Goal: Task Accomplishment & Management: Manage account settings

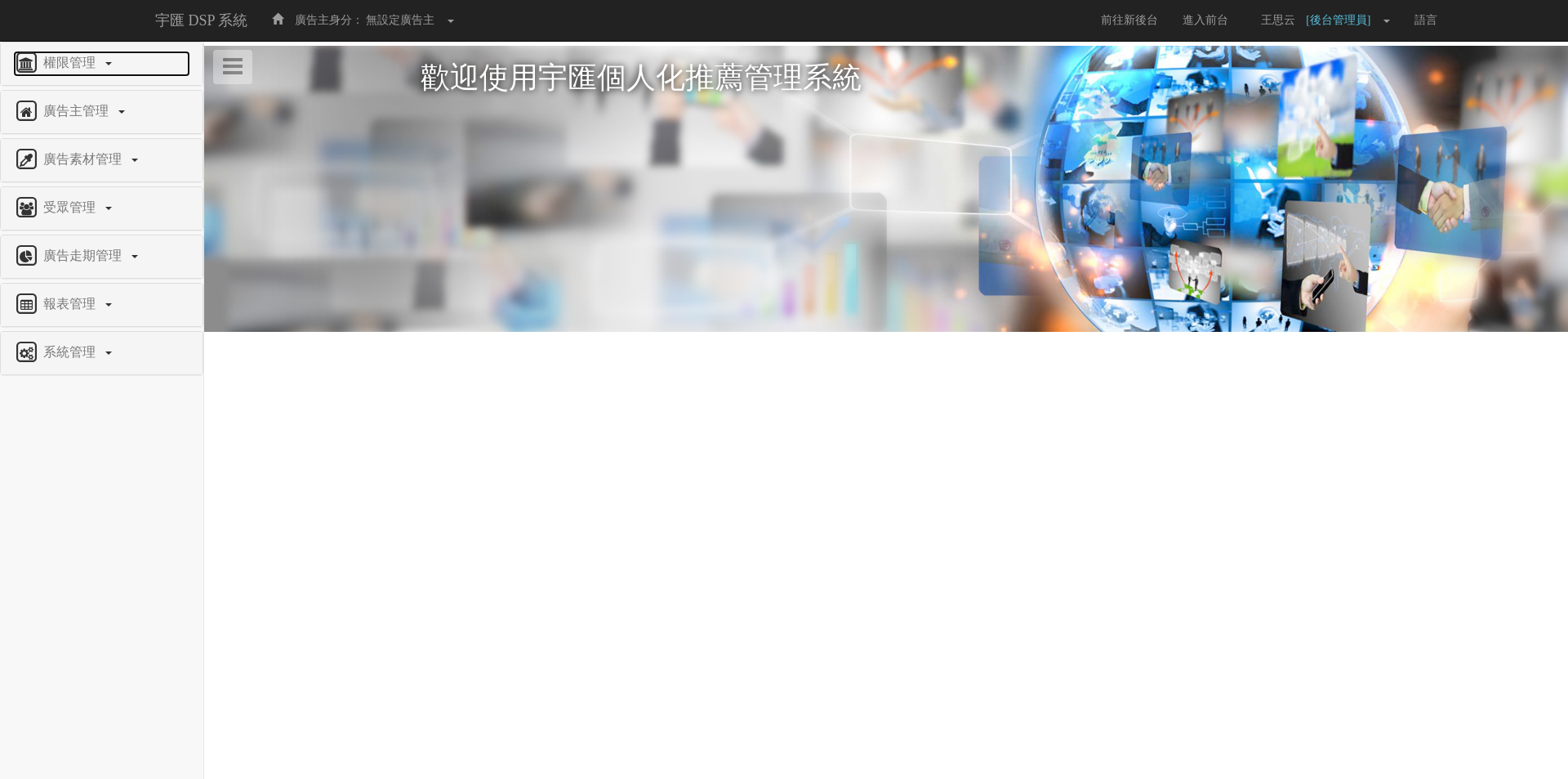
click at [92, 59] on span "權限管理" at bounding box center [71, 62] width 64 height 14
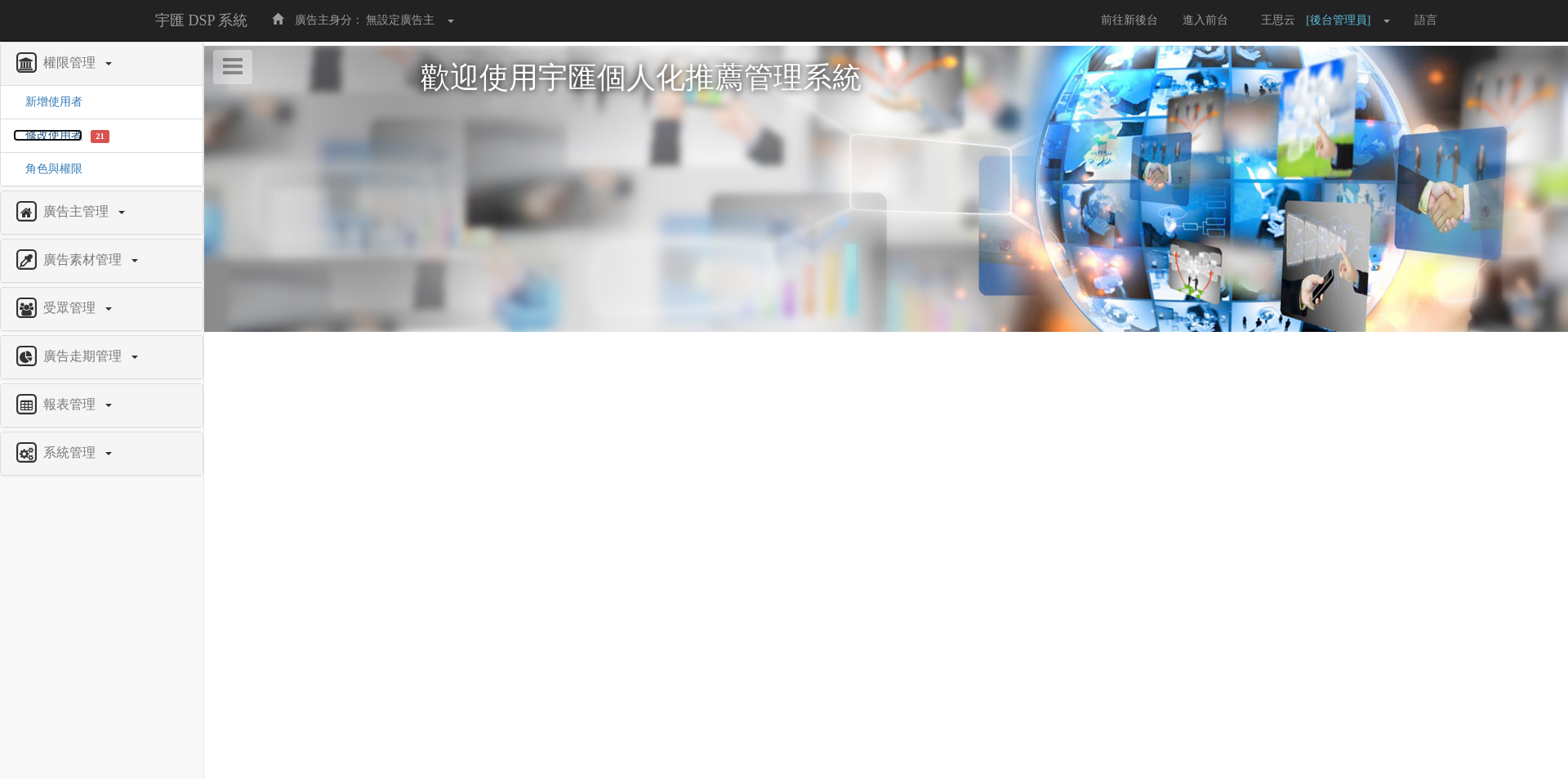
click at [54, 129] on span "修改使用者" at bounding box center [48, 135] width 69 height 12
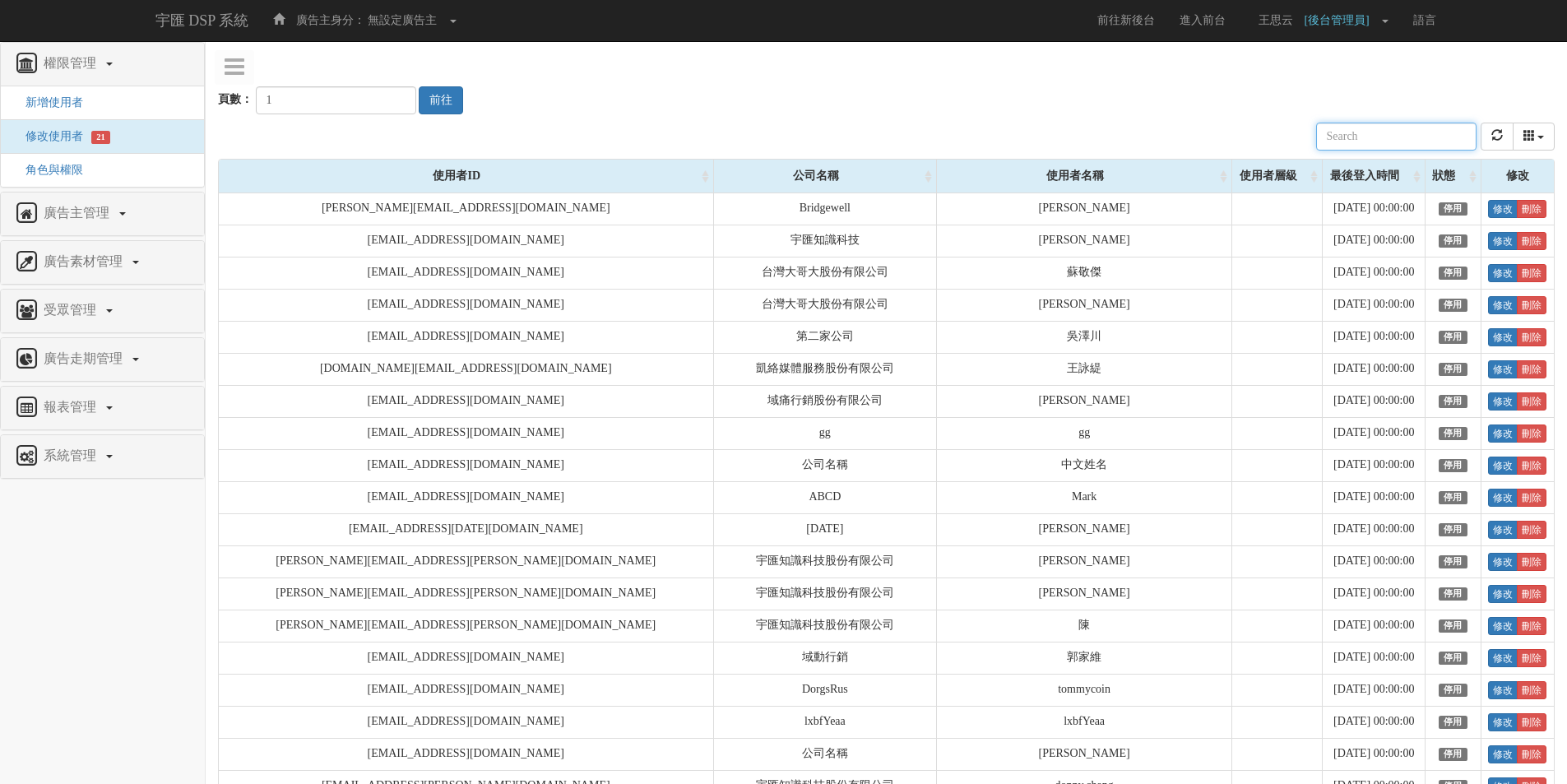
click at [1415, 132] on input "text" at bounding box center [1396, 136] width 161 height 28
paste input "jerry.chang@tagtoo.com"
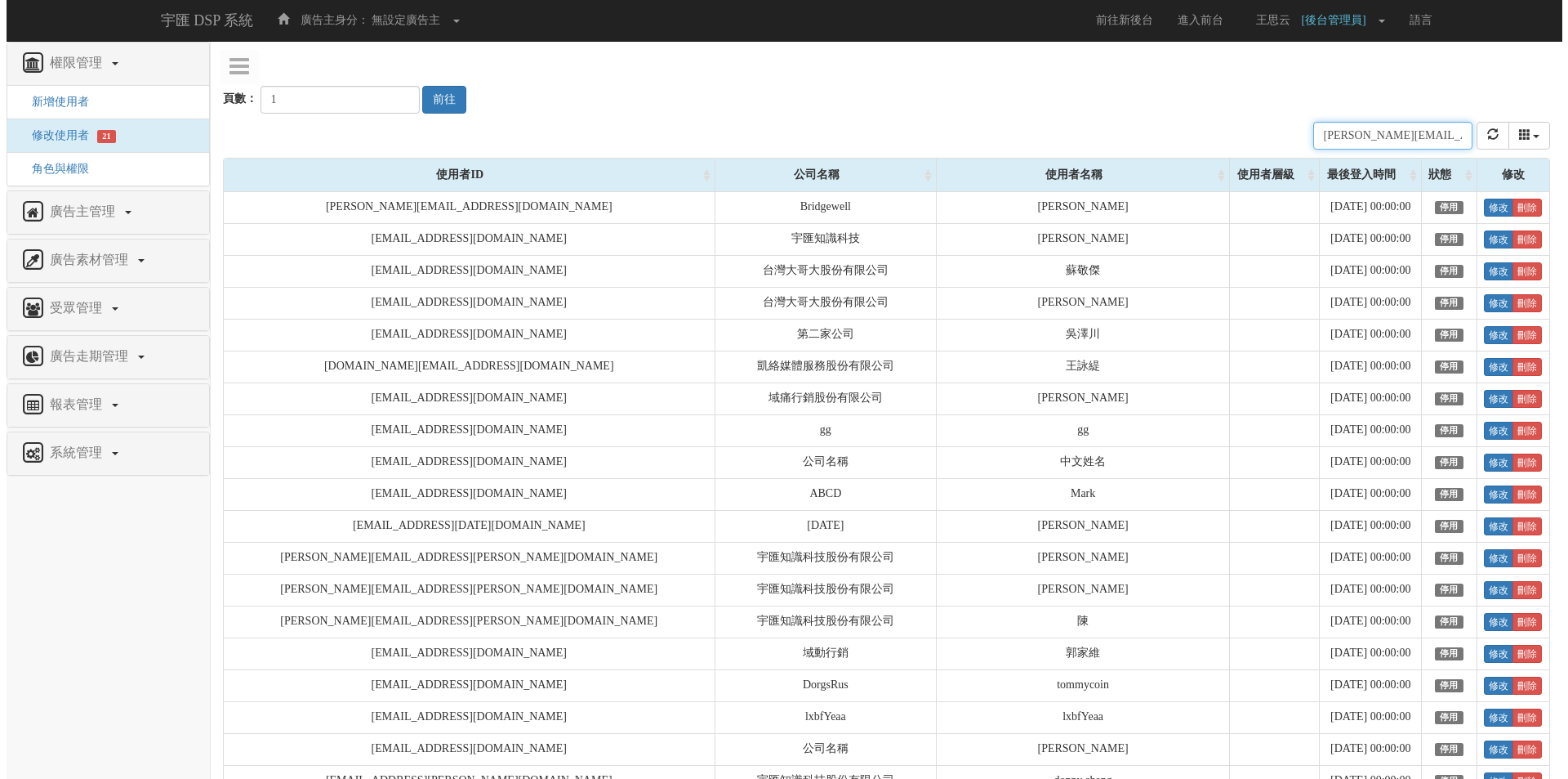
scroll to position [0, 8]
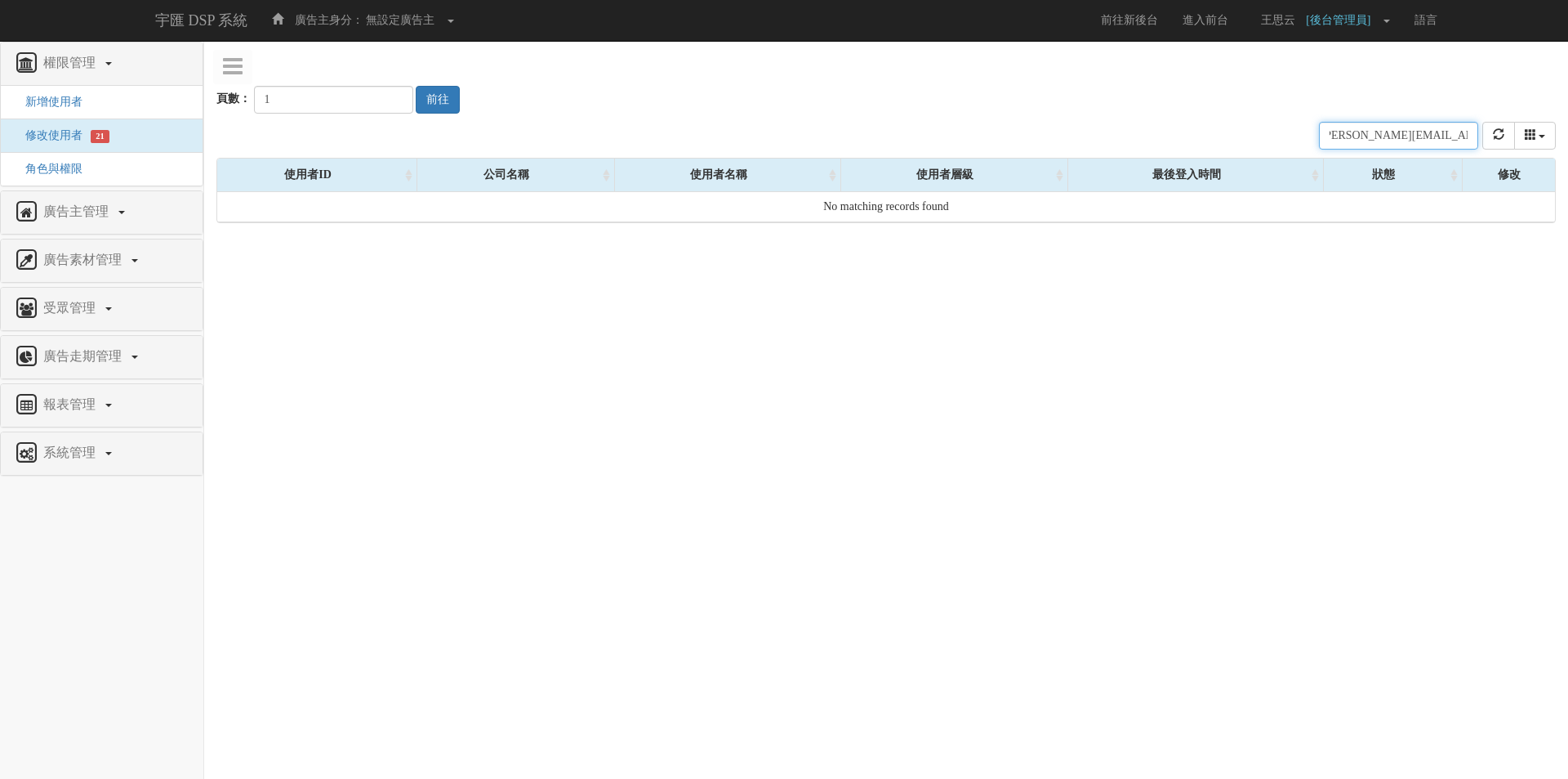
type input "jerry.chang@tagtoo.com"
type input "2"
click at [384, 94] on input "2" at bounding box center [333, 100] width 160 height 28
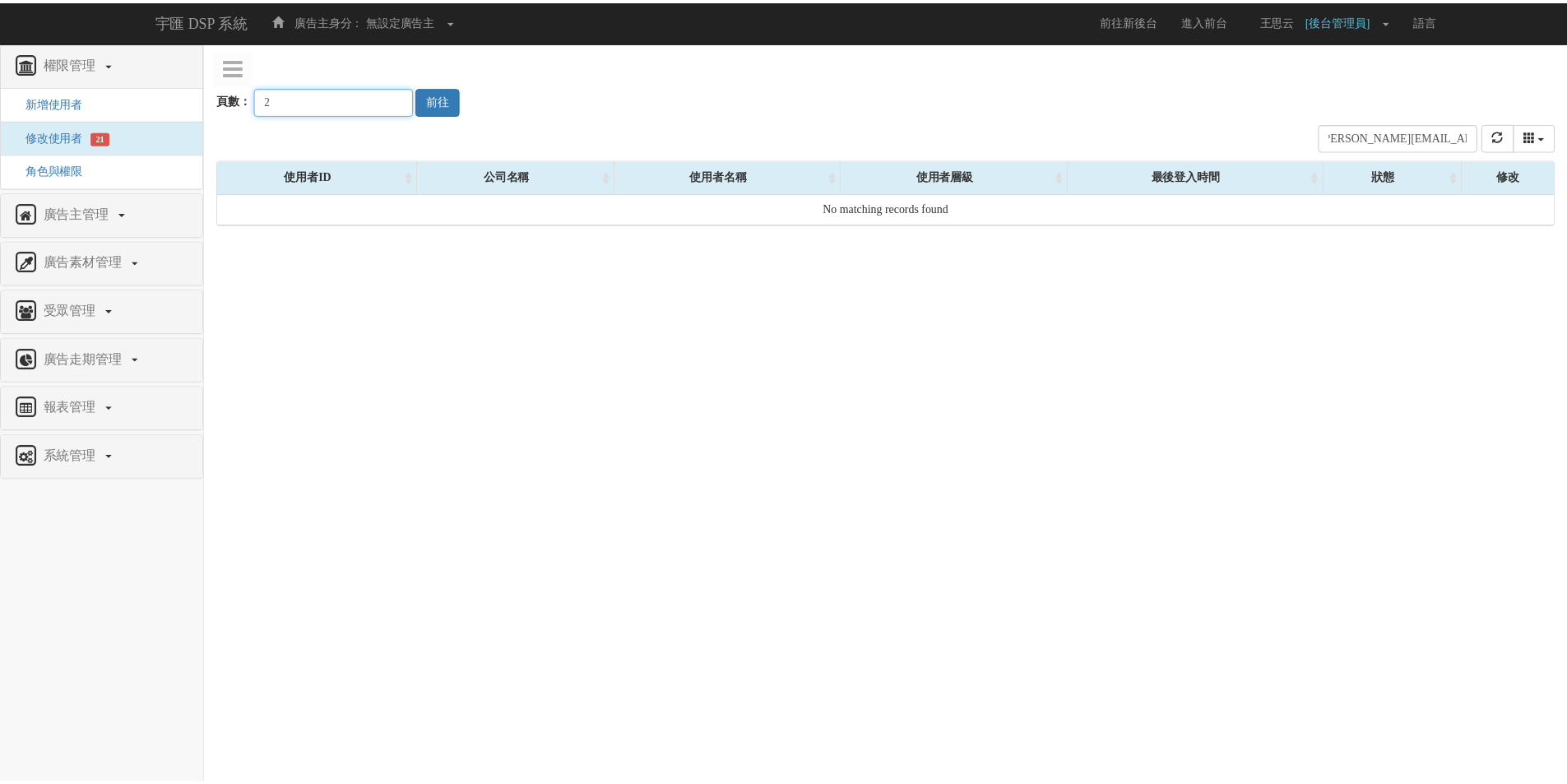
scroll to position [0, 0]
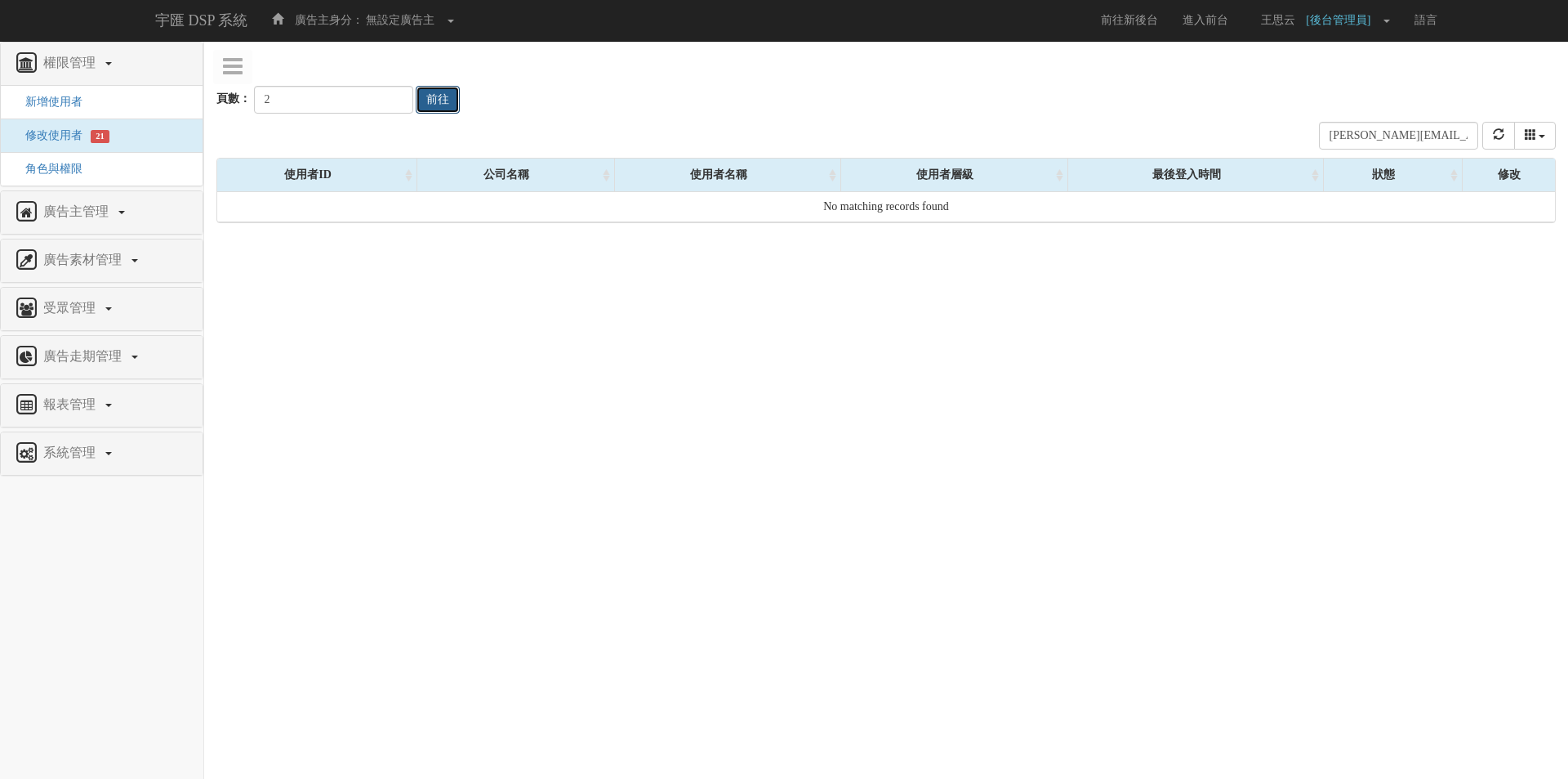
click at [428, 103] on button "前往" at bounding box center [437, 100] width 44 height 28
click at [1411, 138] on input "jerry.chang@tagtoo.com" at bounding box center [1399, 136] width 160 height 28
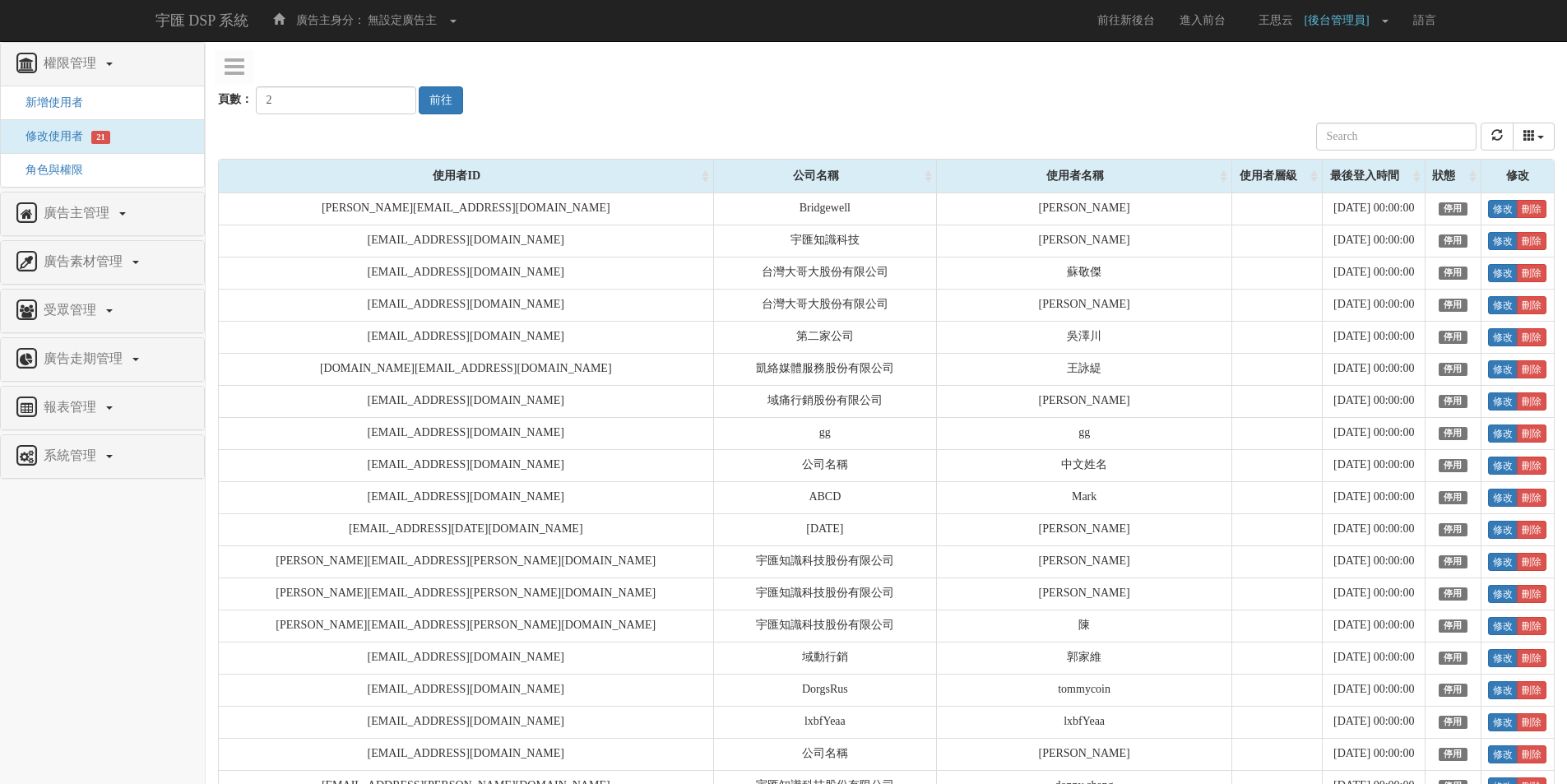
click at [1216, 101] on div "頁數： 2 前往" at bounding box center [887, 83] width 1337 height 61
click at [439, 102] on button "前往" at bounding box center [440, 101] width 44 height 28
click at [1052, 116] on div "公司名稱 使用者名稱 聯絡電話 角色 使用者層級 廣告主 註冊時間 最後登入時間 近一個月登入次數 狀態" at bounding box center [887, 136] width 1337 height 44
click at [428, 96] on button "前往" at bounding box center [440, 101] width 44 height 28
type input "1"
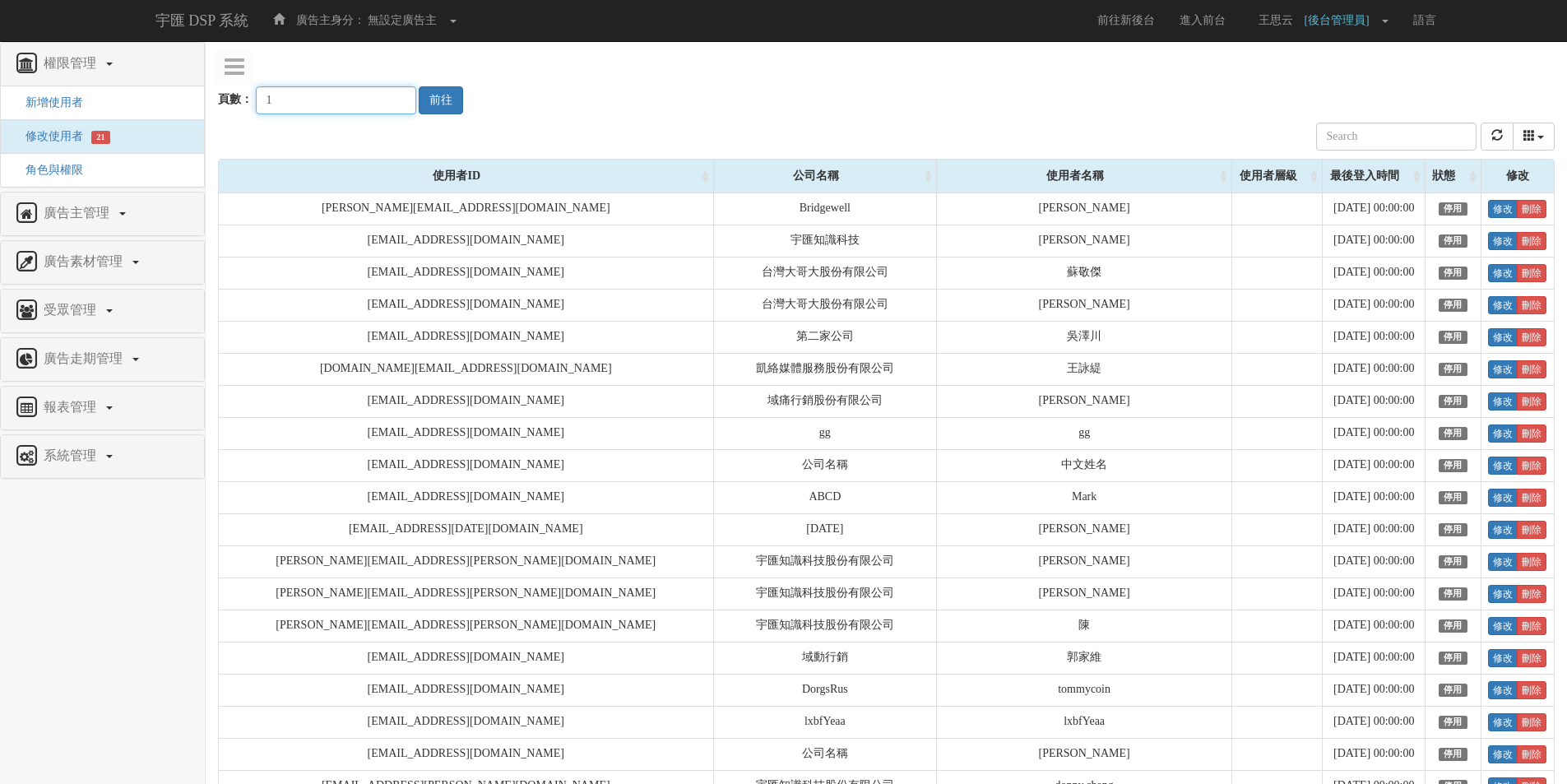
click at [386, 104] on input "1" at bounding box center [336, 101] width 161 height 28
click at [432, 102] on button "前往" at bounding box center [440, 101] width 44 height 28
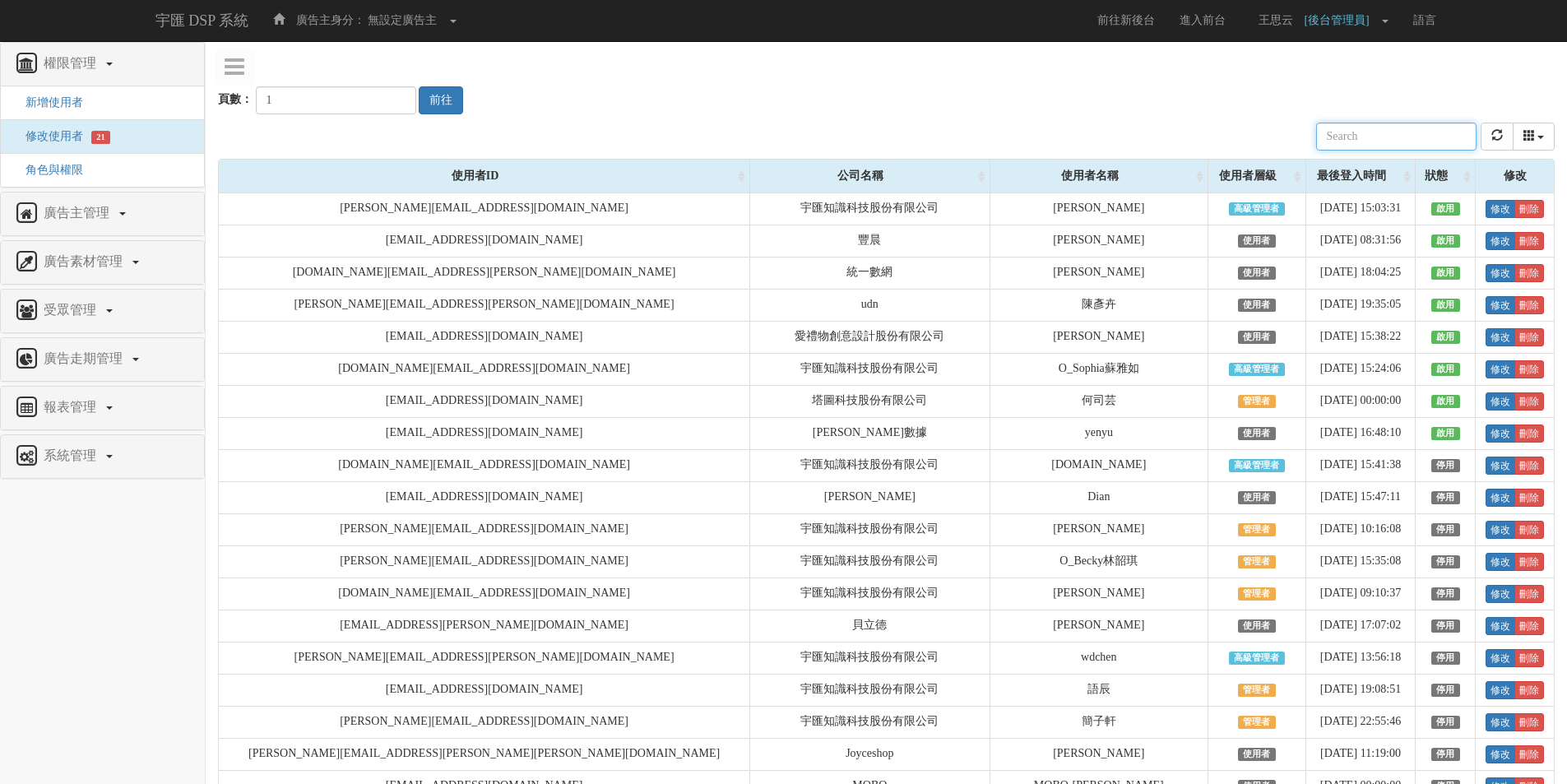
click at [1441, 127] on input "text" at bounding box center [1396, 136] width 161 height 28
paste input "jerry.chang@tagtoo.com"
type input "jerry.chang@tagtoo.com"
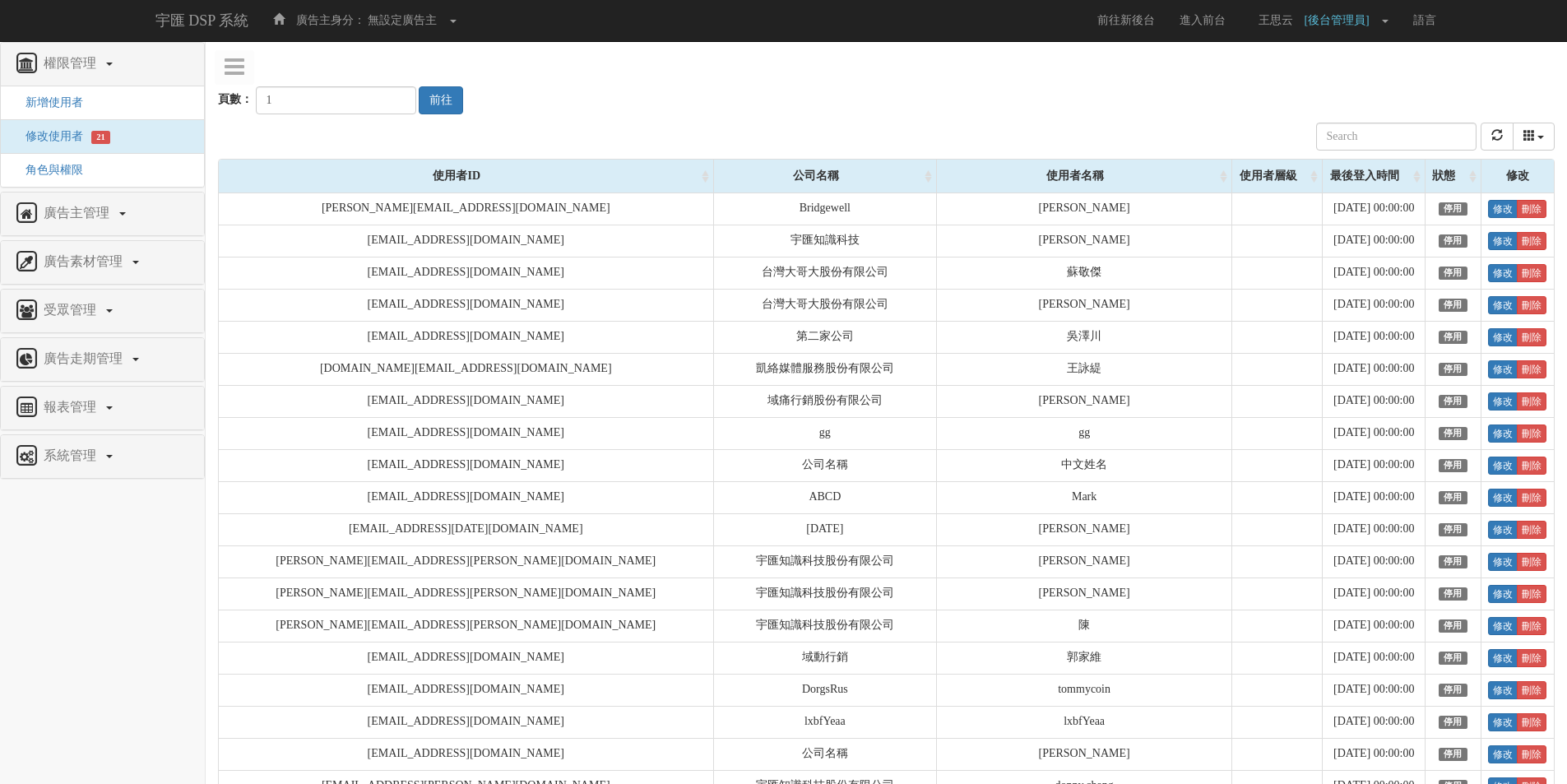
click at [1163, 101] on div "頁數： 1 前往" at bounding box center [887, 83] width 1337 height 61
type input "2"
click at [384, 98] on input "2" at bounding box center [336, 101] width 161 height 28
click at [423, 96] on button "前往" at bounding box center [440, 101] width 44 height 28
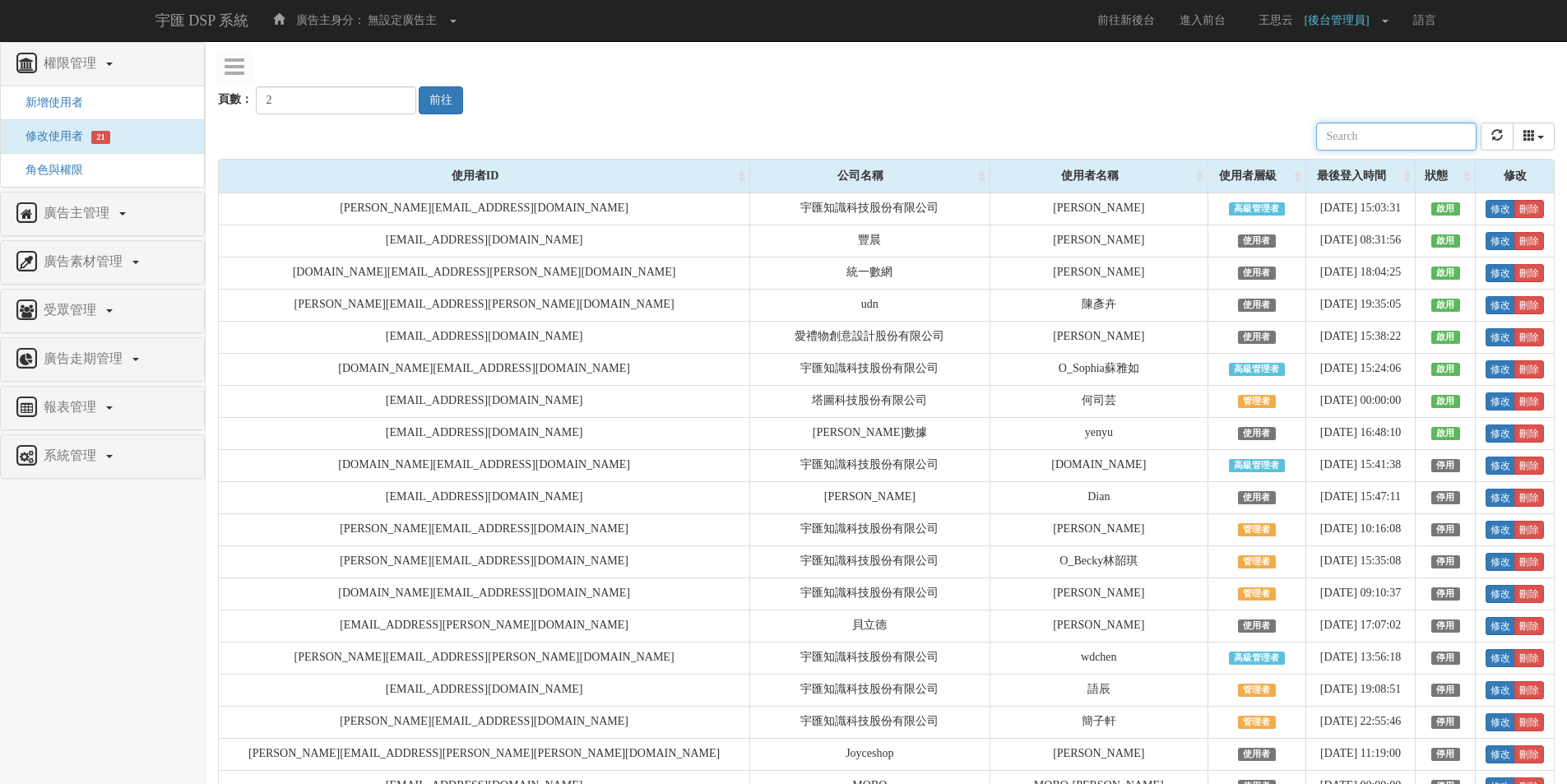
click at [1368, 136] on input "text" at bounding box center [1396, 136] width 161 height 28
paste input "jerry.chang@tagtoo.com"
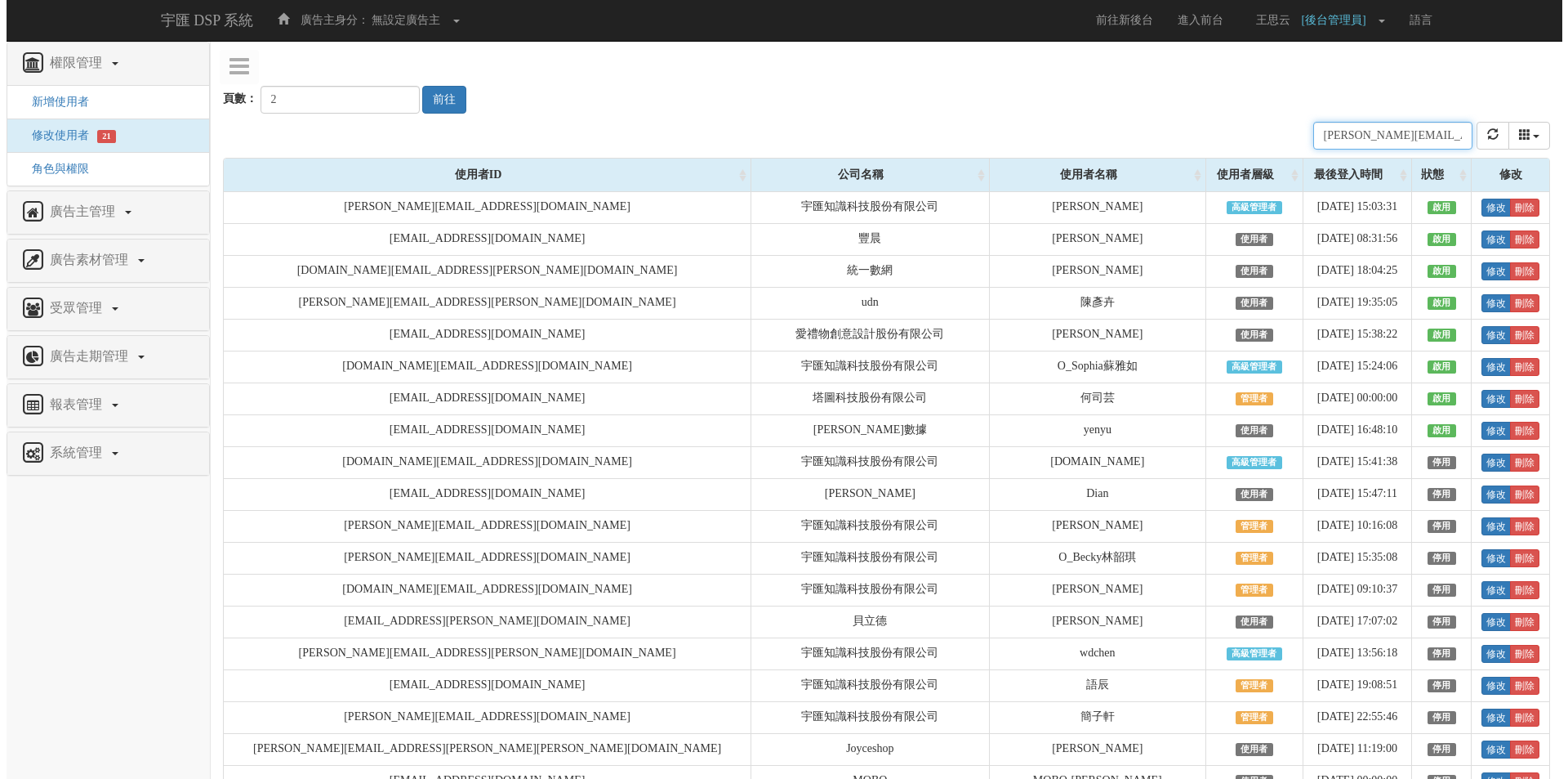
scroll to position [0, 8]
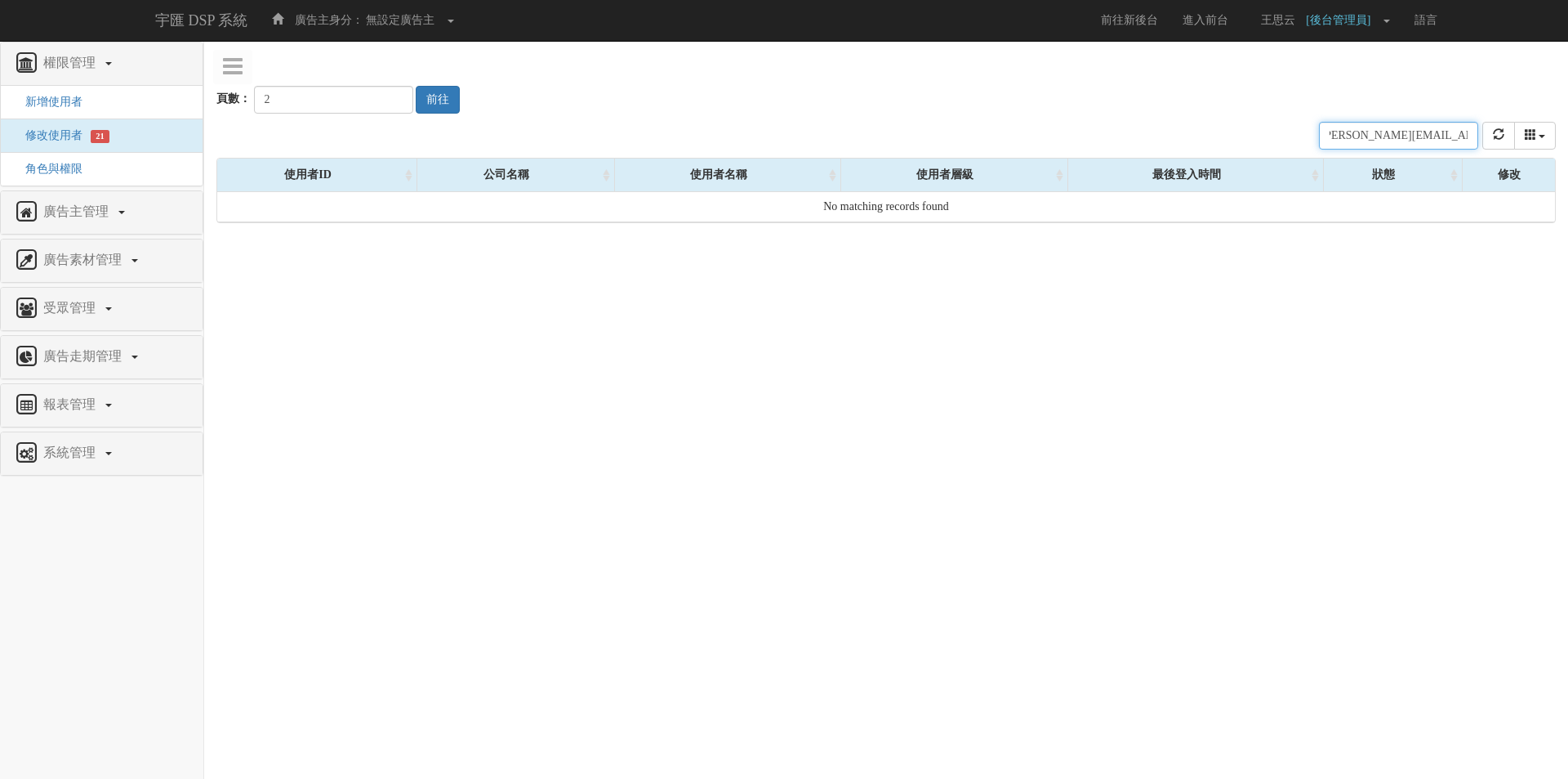
type input "jerry.chang@tagtoo.com"
click at [1170, 68] on div "頁數： 2 前往" at bounding box center [886, 83] width 1340 height 60
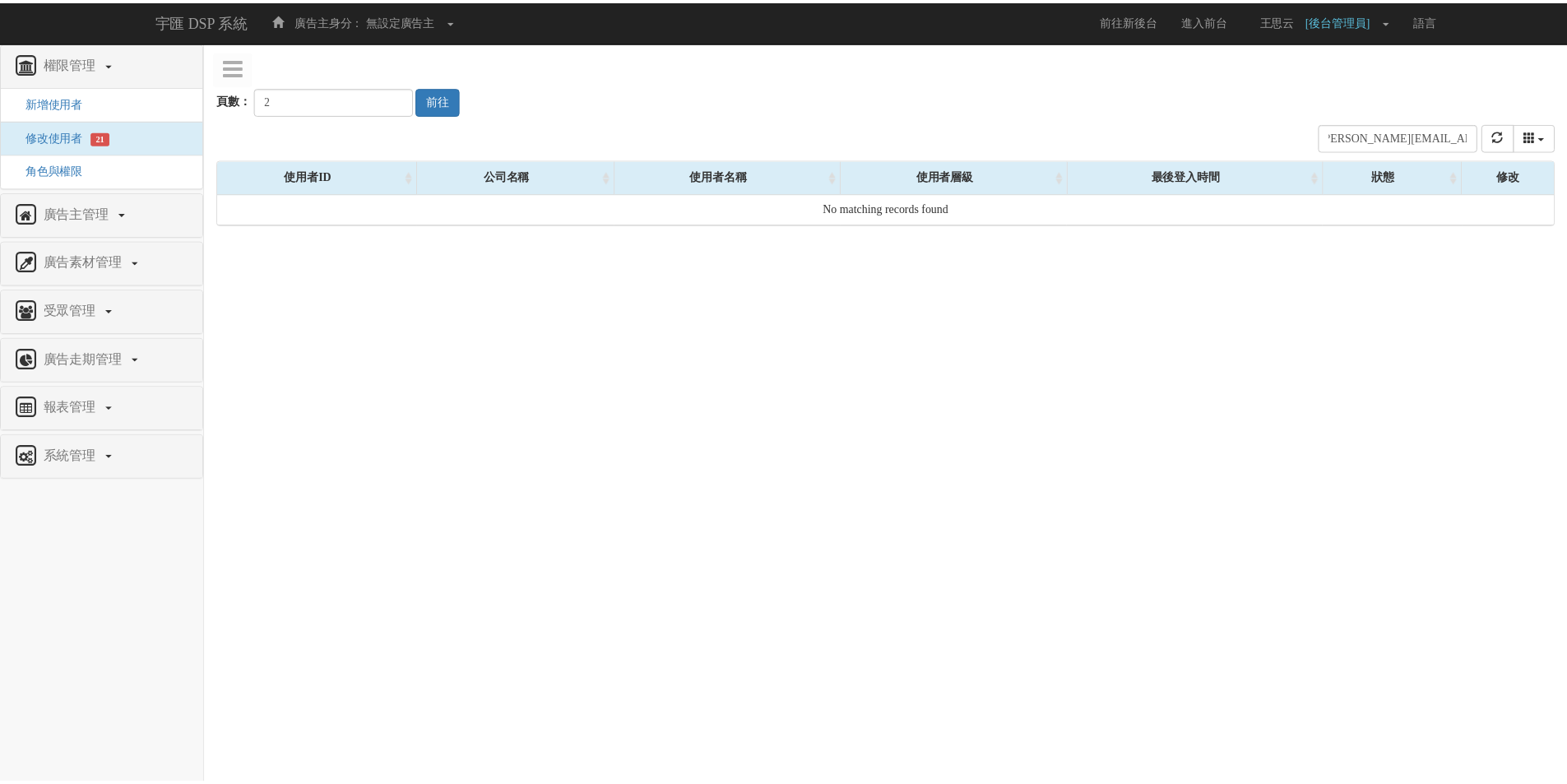
scroll to position [0, 0]
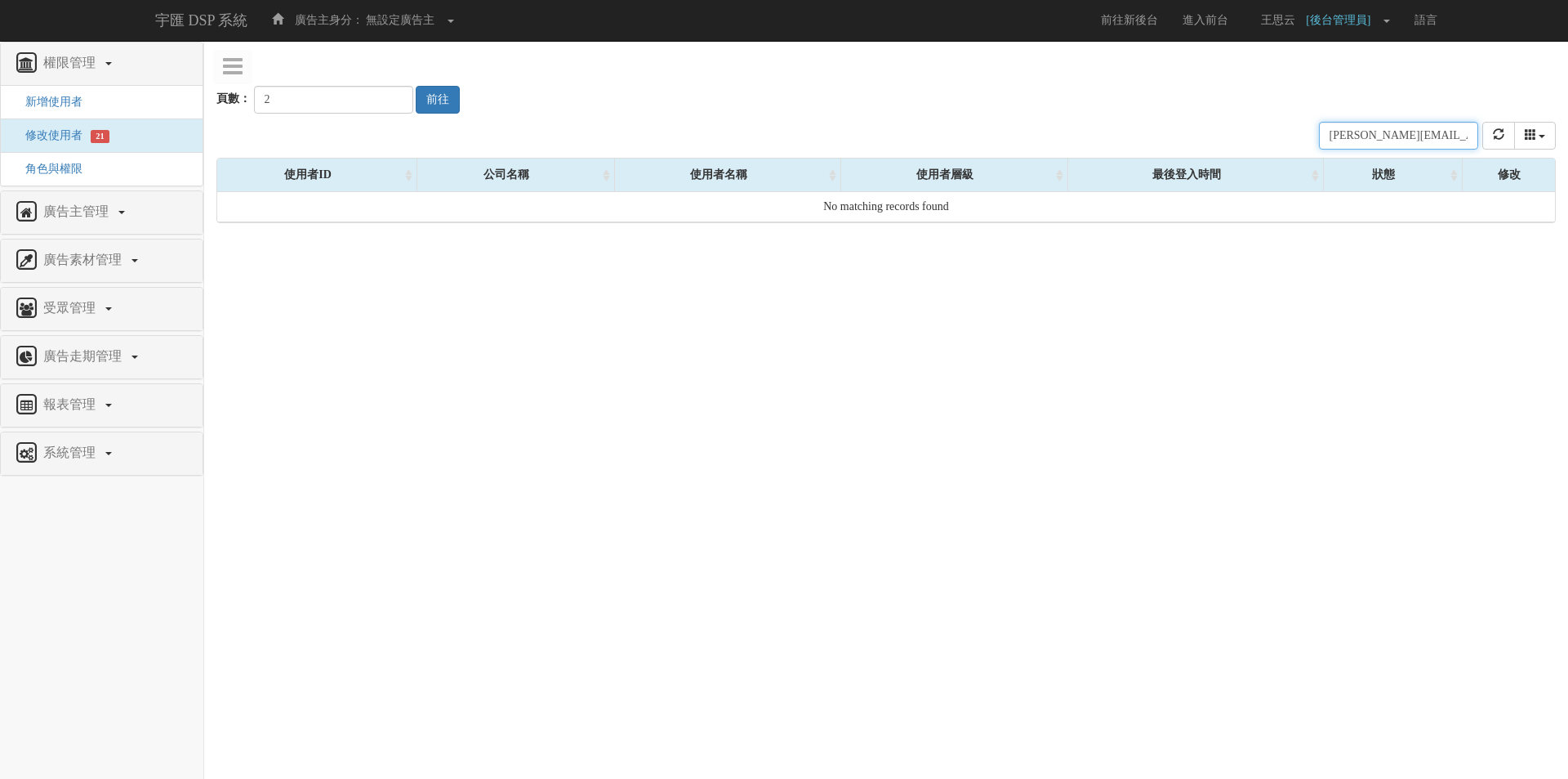
click at [1361, 138] on input "jerry.chang@tagtoo.com" at bounding box center [1399, 136] width 160 height 28
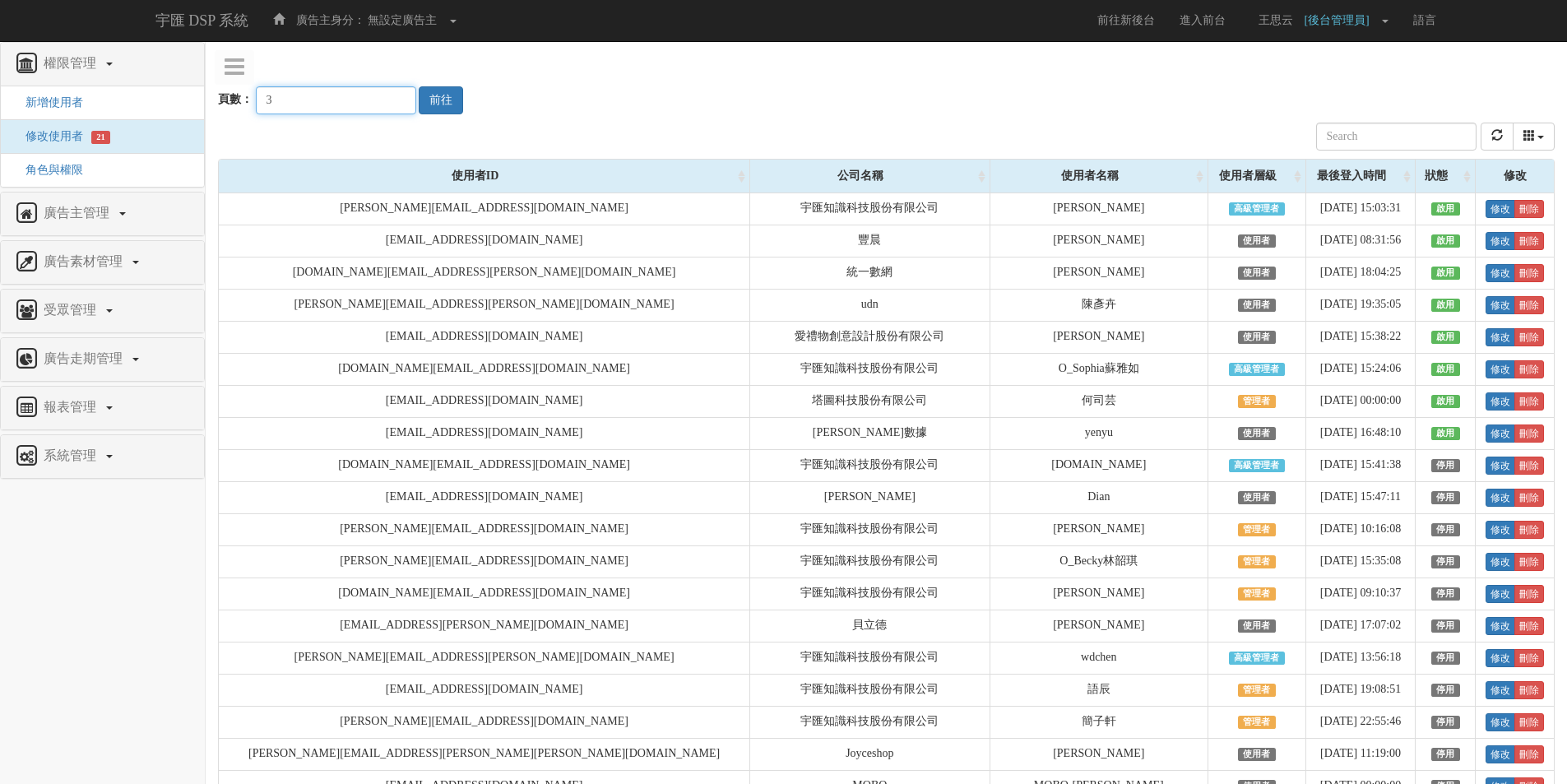
click at [388, 99] on input "3" at bounding box center [336, 101] width 161 height 28
click at [438, 96] on button "前往" at bounding box center [440, 101] width 44 height 28
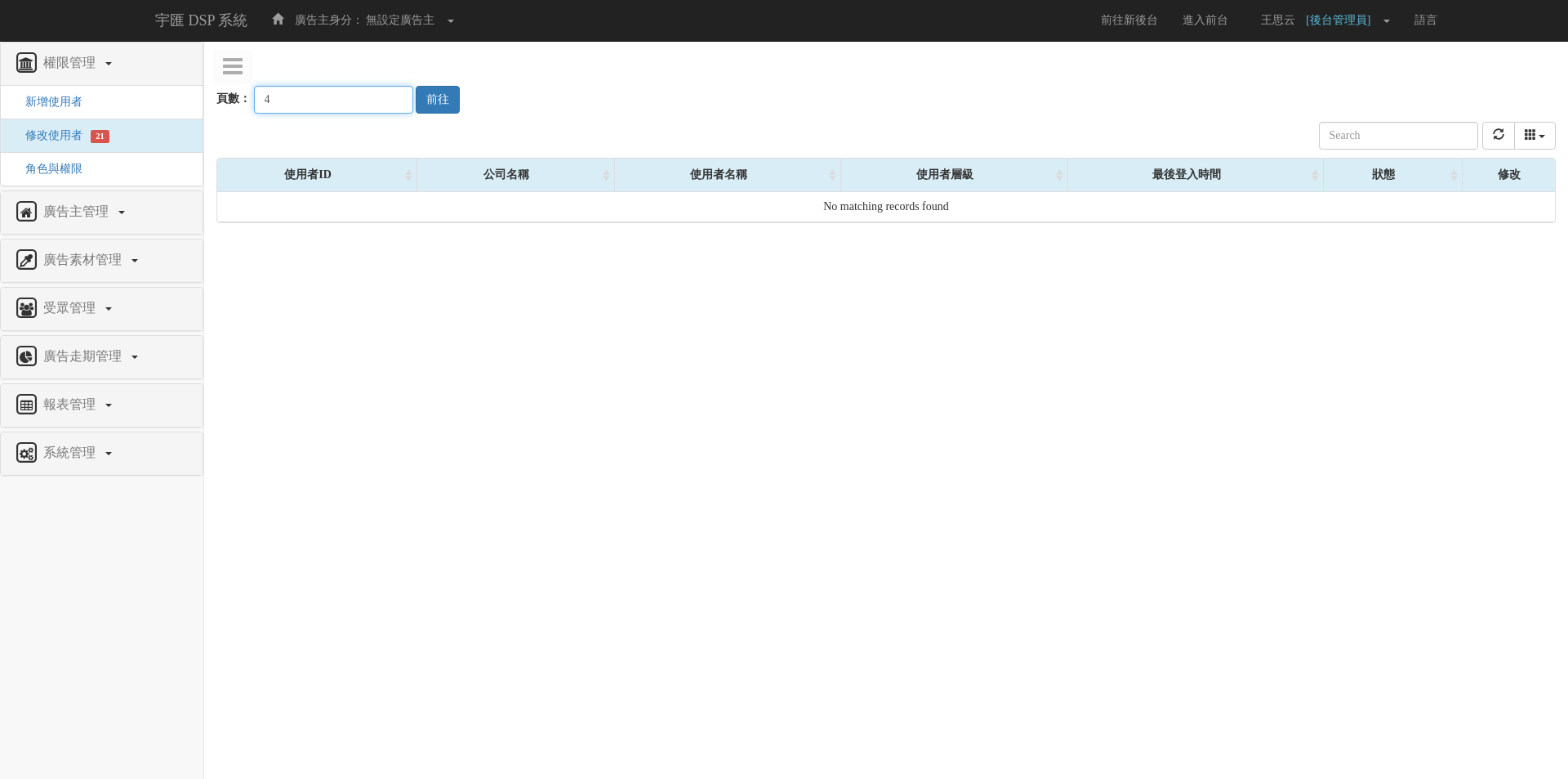
click at [384, 96] on input "4" at bounding box center [333, 100] width 160 height 28
click at [384, 96] on input "5" at bounding box center [333, 100] width 160 height 28
click at [380, 108] on input "5" at bounding box center [333, 100] width 160 height 28
click at [384, 105] on input "4" at bounding box center [333, 100] width 160 height 28
click at [384, 105] on input "3" at bounding box center [333, 100] width 160 height 28
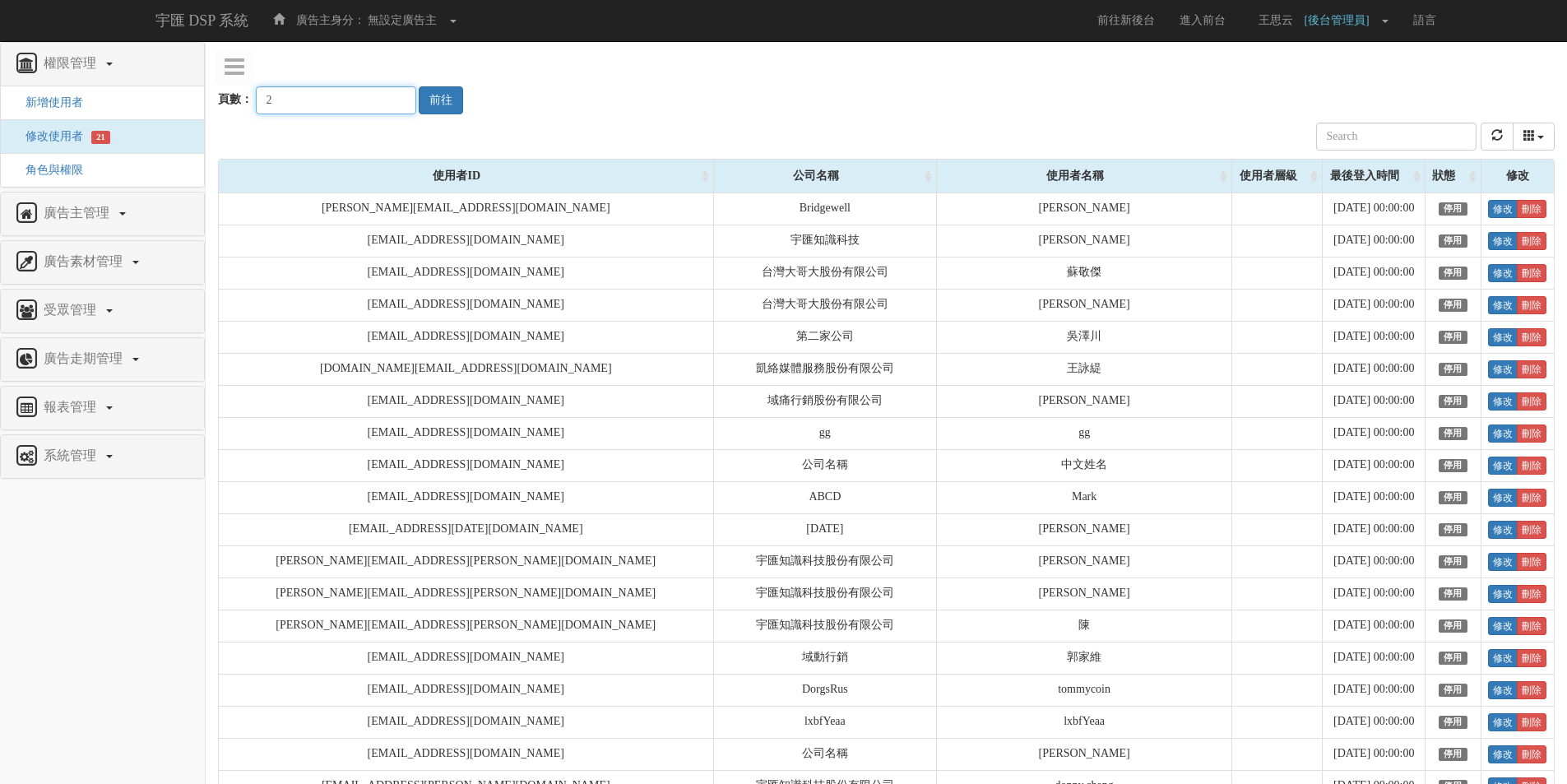
click at [386, 106] on input "2" at bounding box center [336, 101] width 161 height 28
type input "1"
click at [386, 106] on input "1" at bounding box center [336, 101] width 161 height 28
click at [437, 98] on button "前往" at bounding box center [440, 101] width 44 height 28
click at [1404, 128] on input "text" at bounding box center [1396, 136] width 161 height 28
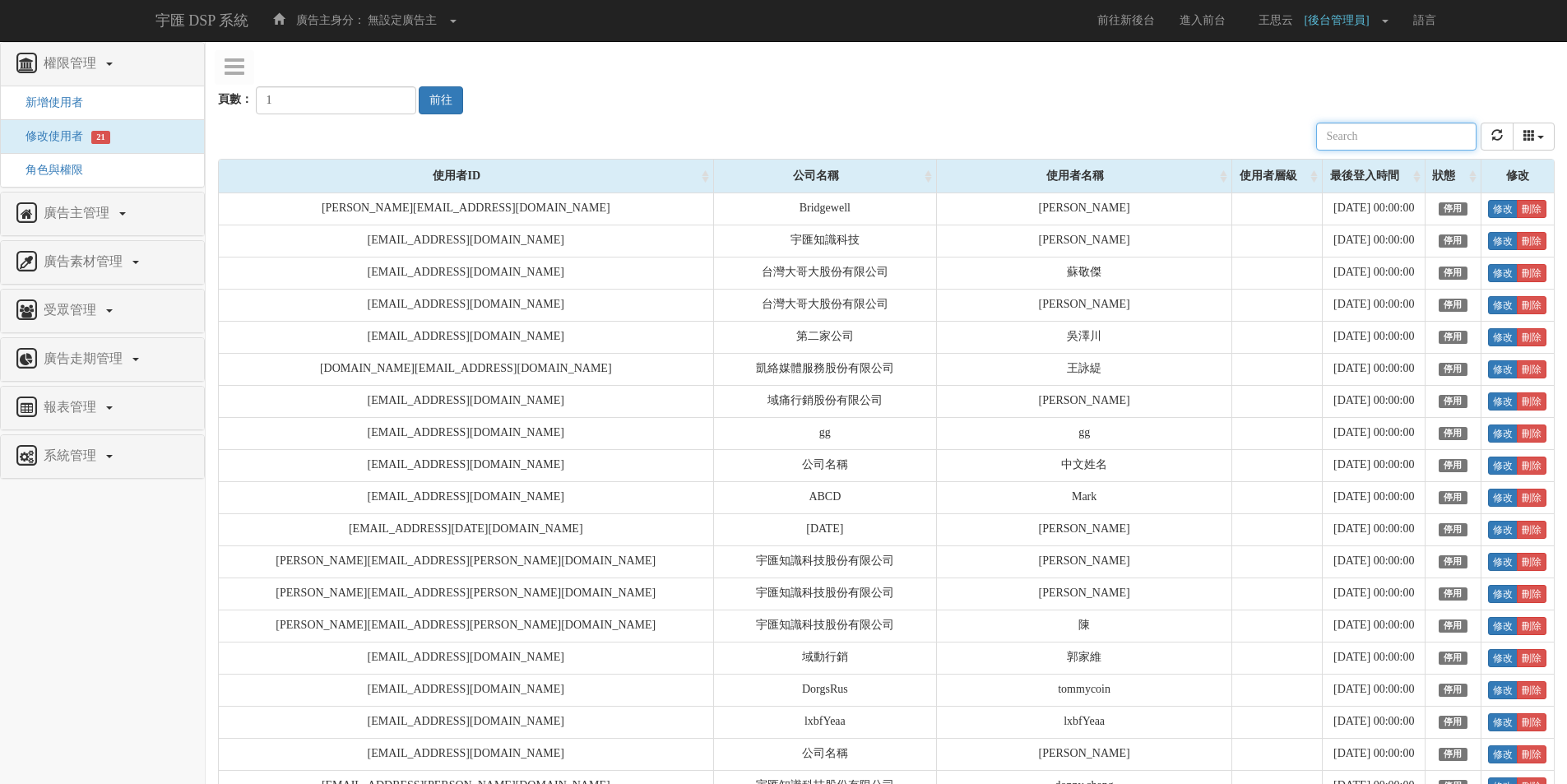
paste input "[EMAIL_ADDRESS][DOMAIN_NAME]"
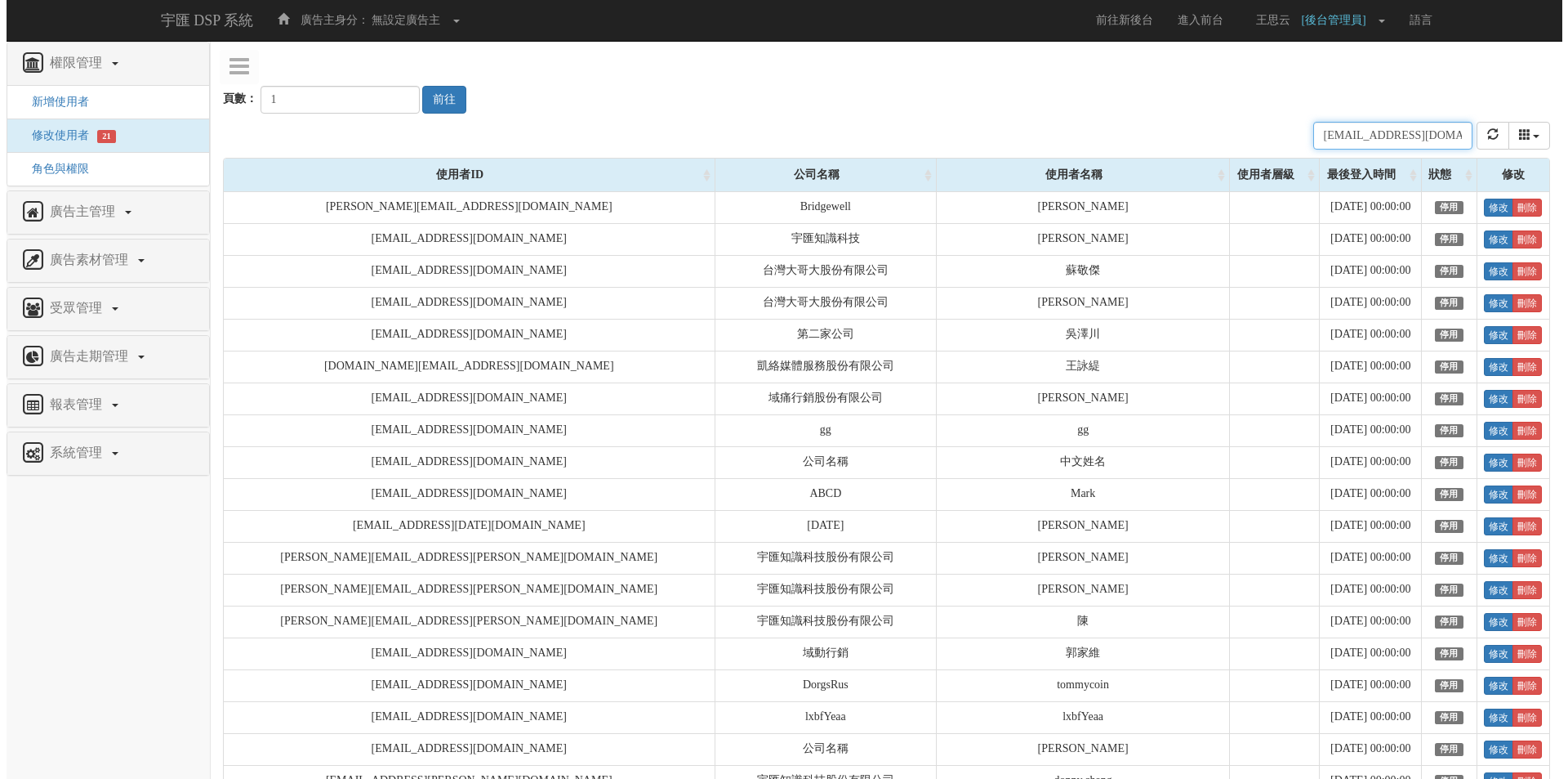
scroll to position [0, 7]
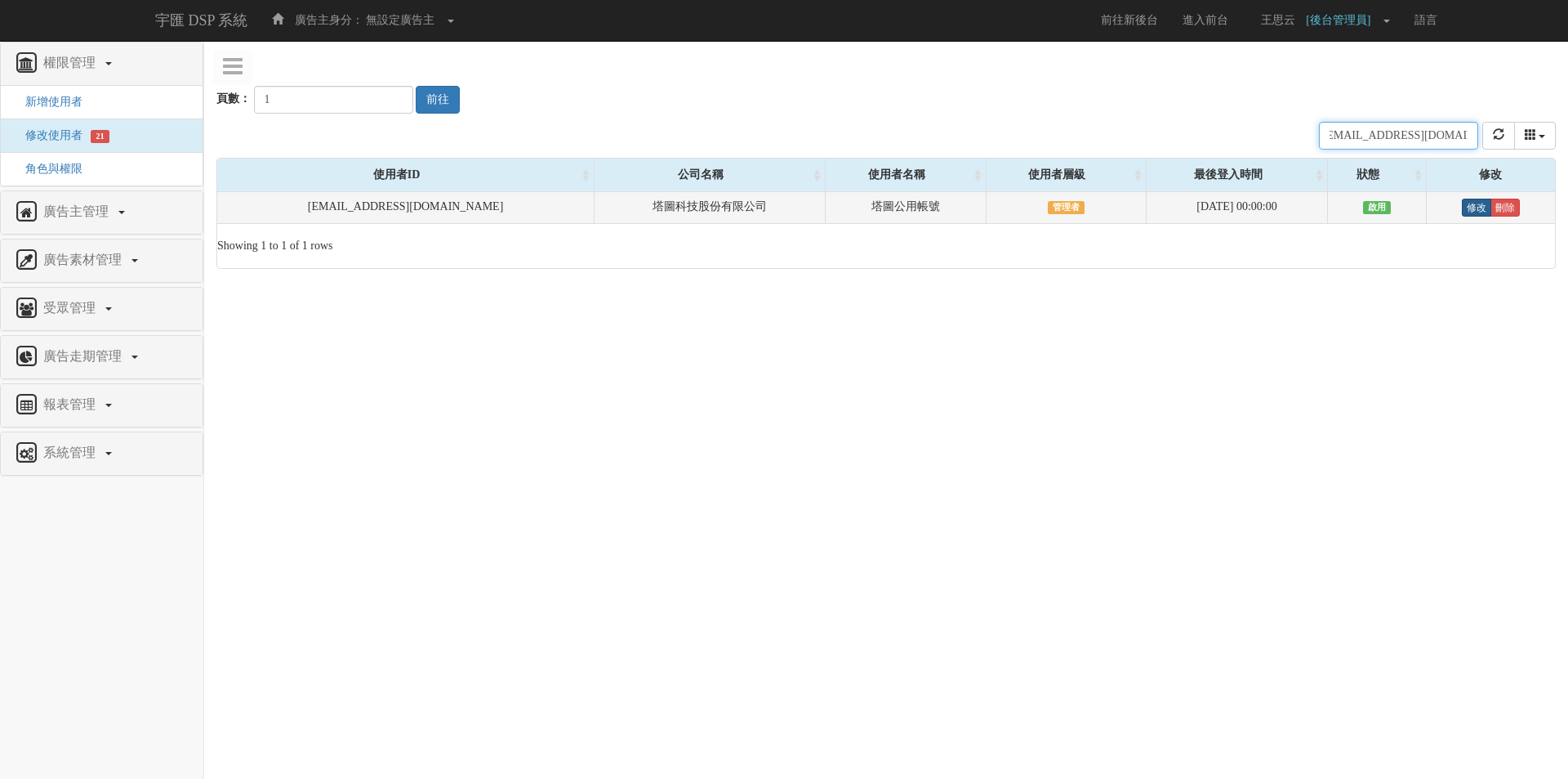
type input "[EMAIL_ADDRESS][DOMAIN_NAME]"
click at [1463, 201] on link "修改" at bounding box center [1477, 208] width 30 height 18
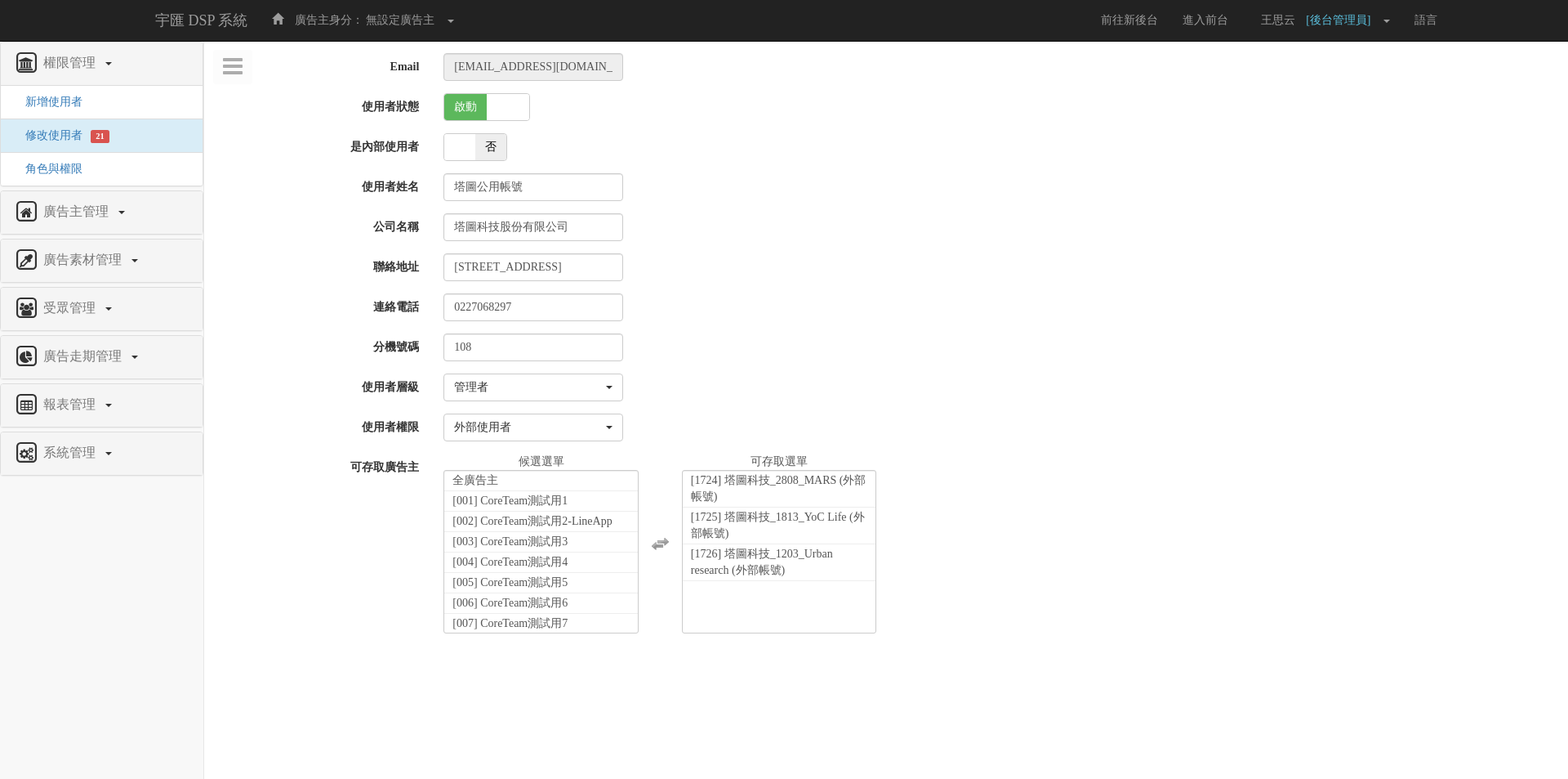
select select "Manager"
select select "69"
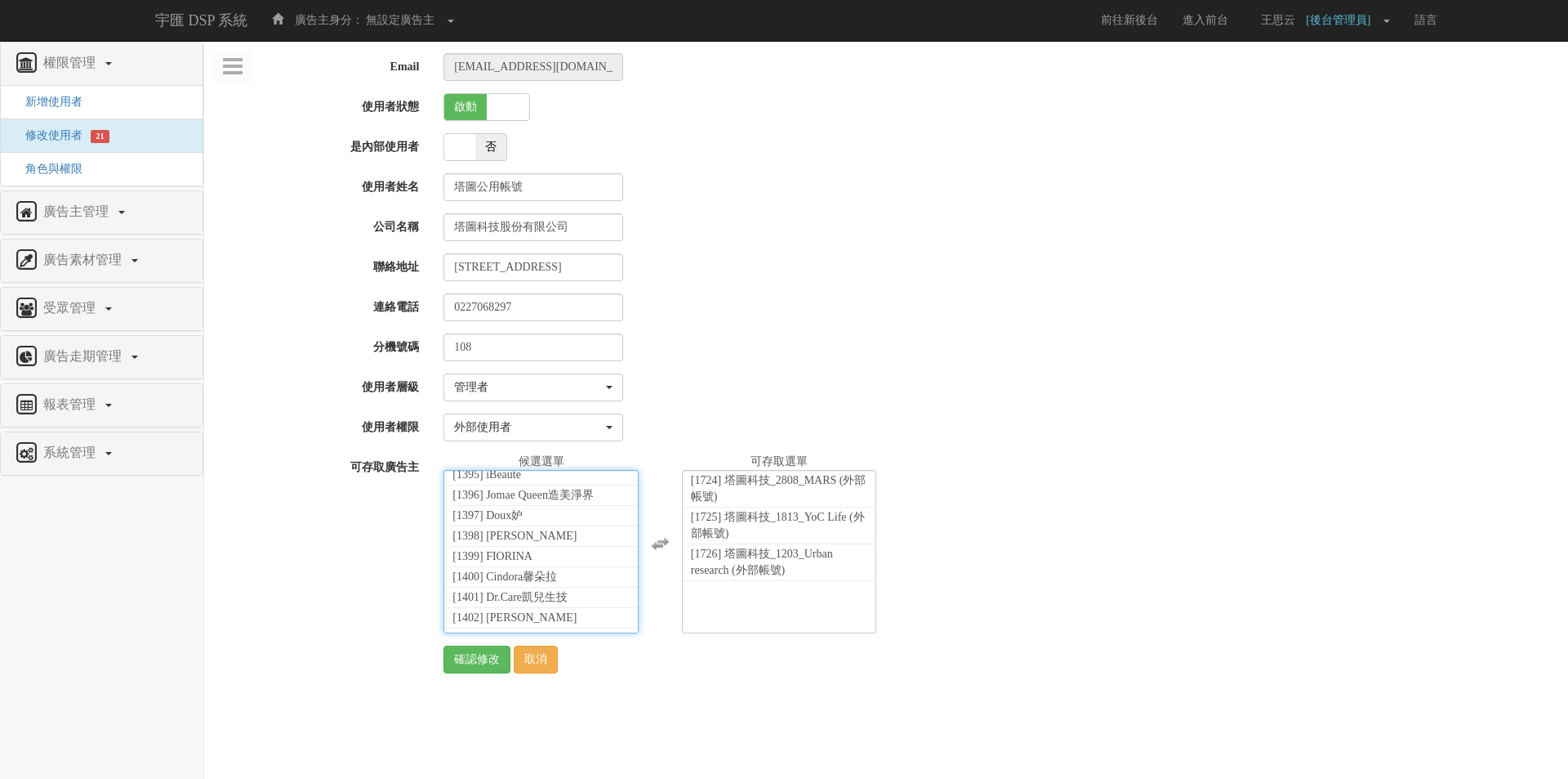
scroll to position [36426, 0]
click at [534, 615] on span "[1740] 塔圖科技_4206_wxmedia-咒術迴戰 (外部帳號)" at bounding box center [537, 629] width 171 height 29
click at [473, 663] on input "確認修改" at bounding box center [477, 660] width 67 height 28
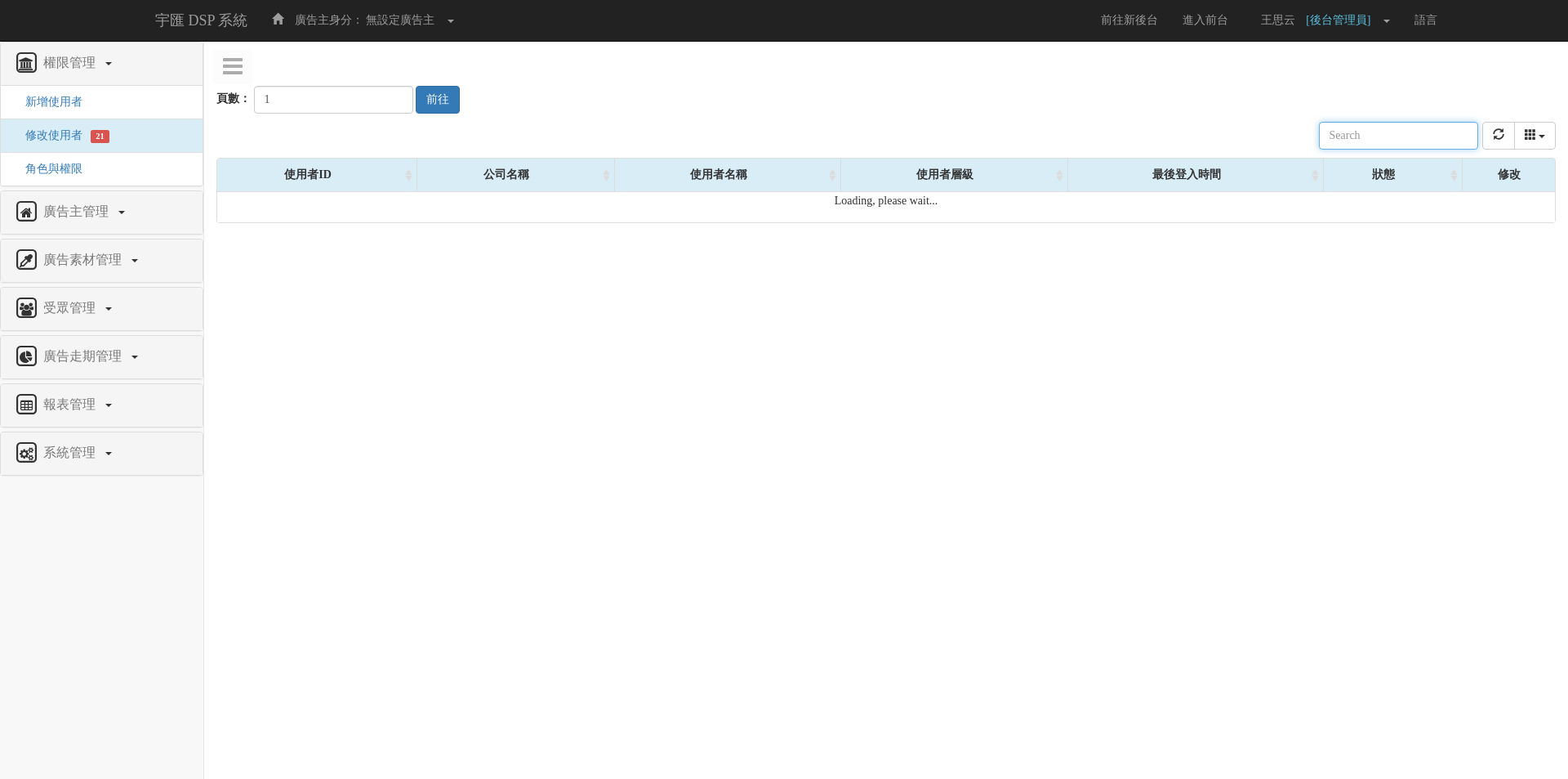
click at [1412, 141] on input "text" at bounding box center [1399, 136] width 160 height 28
paste input "novo.lin@tagtoo.com"
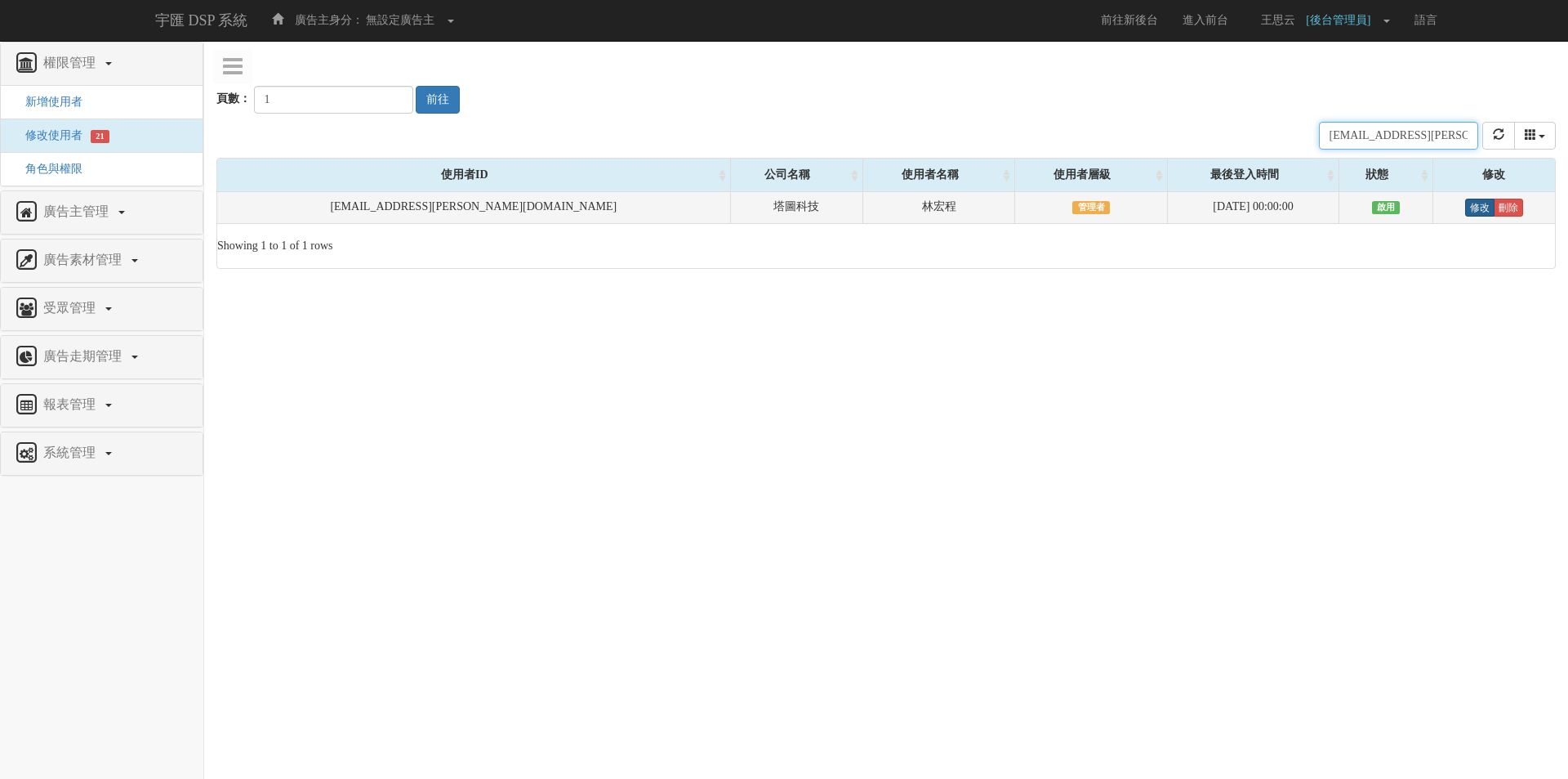
type input "novo.lin@tagtoo.com"
click at [1466, 209] on link "修改" at bounding box center [1480, 208] width 30 height 18
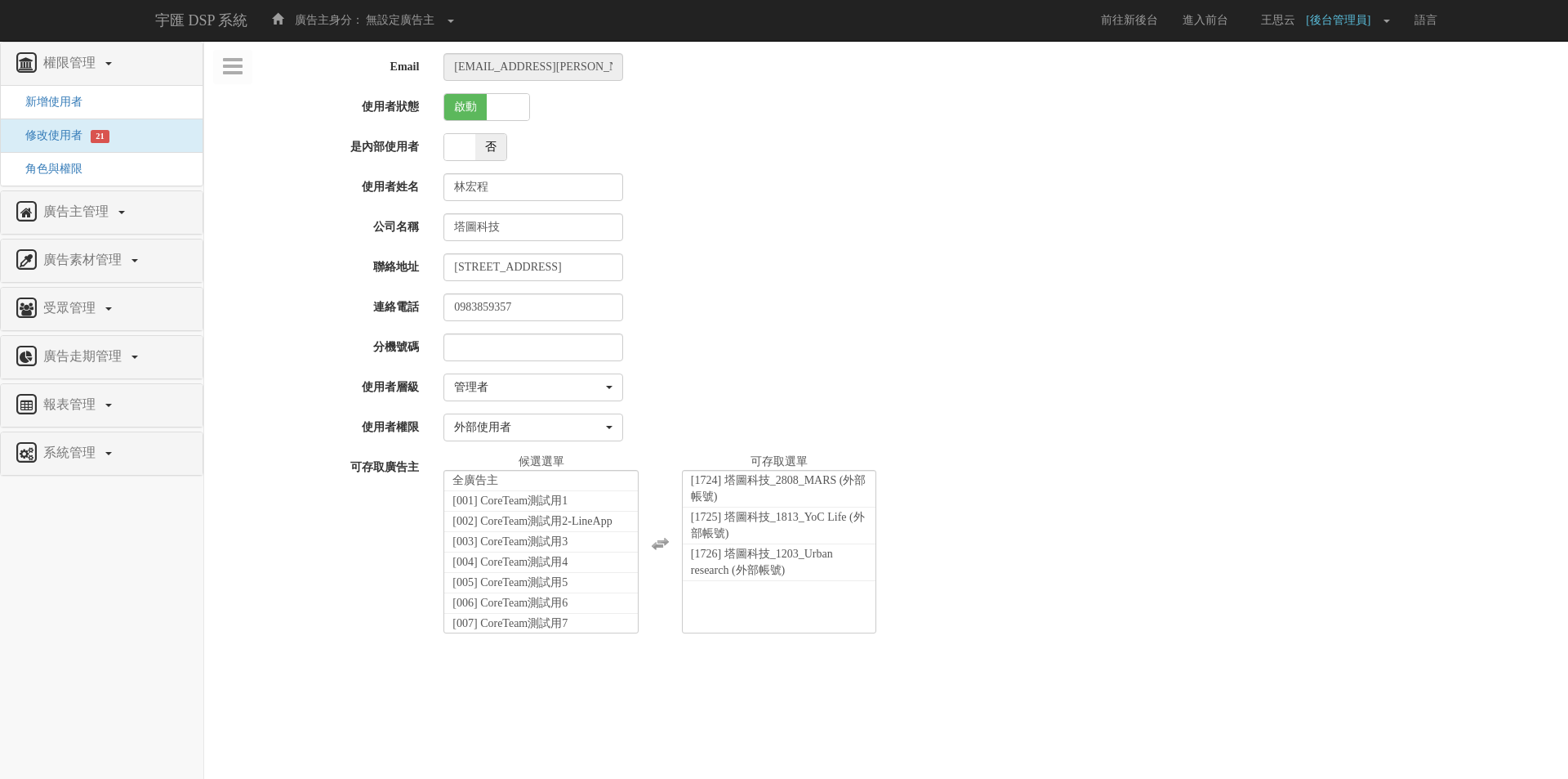
select select "Manager"
select select "69"
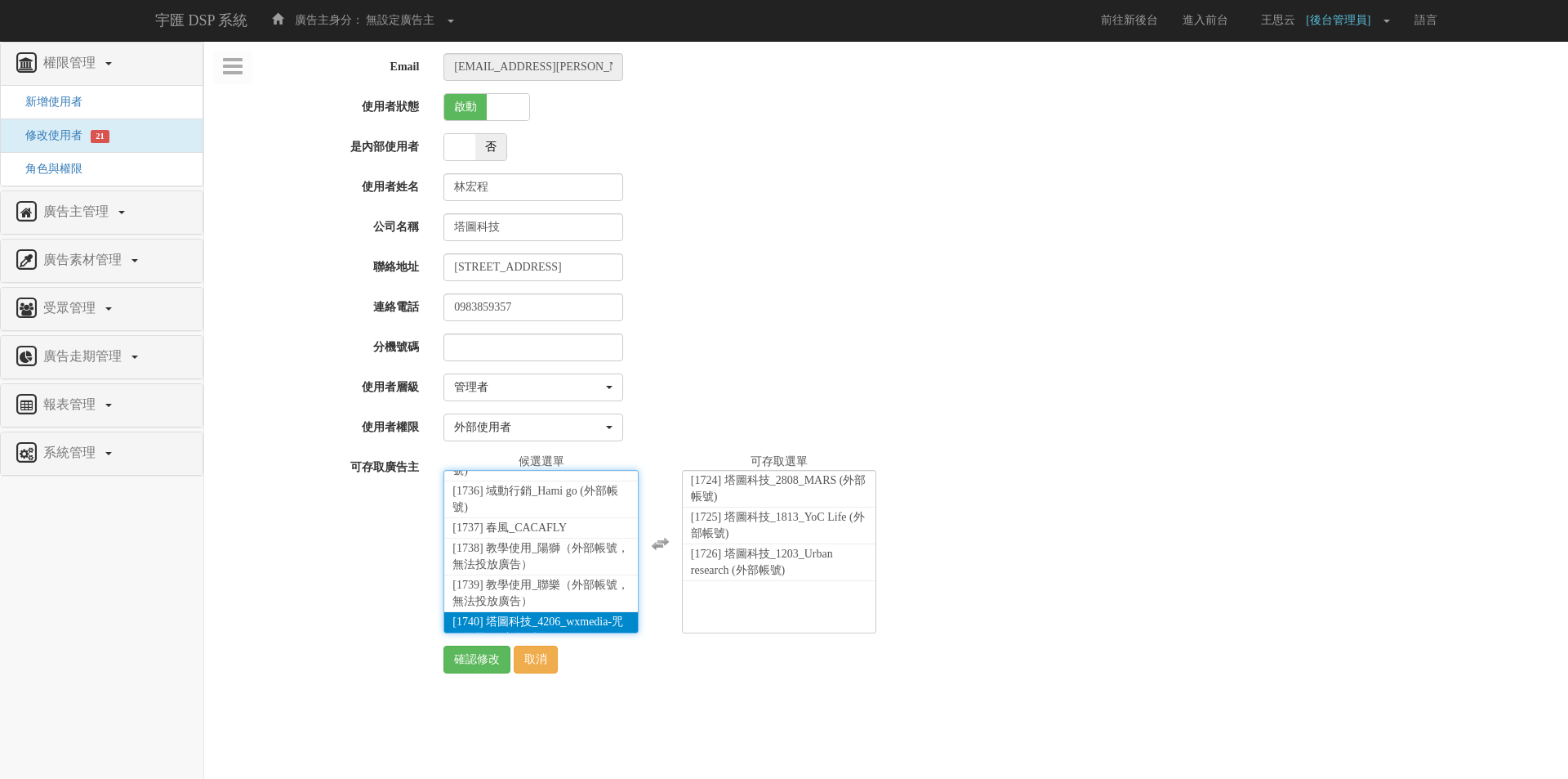
click at [547, 614] on li "[1740] 塔圖科技_4206_wxmedia-咒術迴戰 (外部帳號)" at bounding box center [541, 630] width 193 height 36
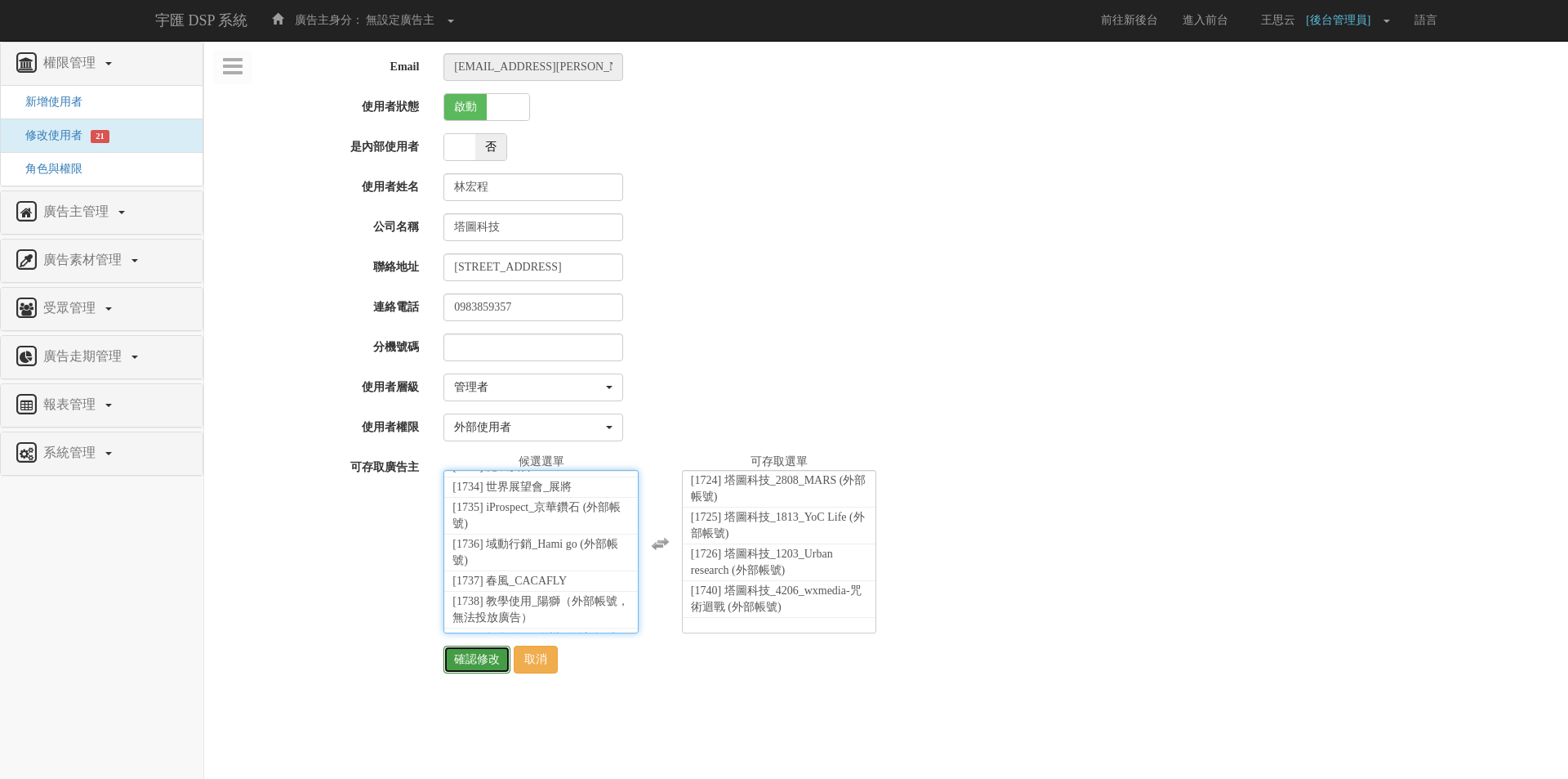
click at [464, 666] on input "確認修改" at bounding box center [477, 660] width 67 height 28
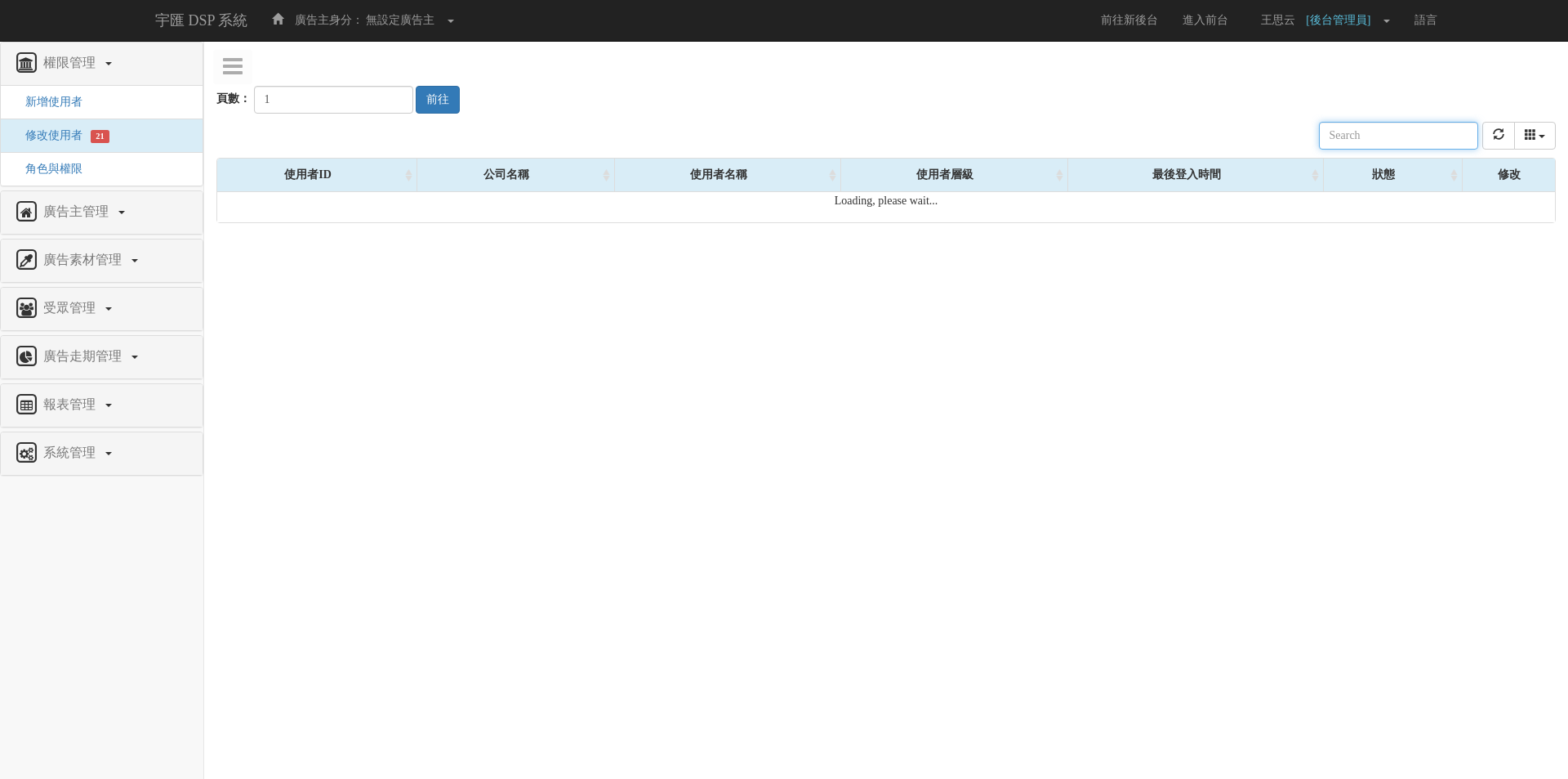
click at [1385, 139] on input "text" at bounding box center [1399, 136] width 160 height 28
paste input "[PERSON_NAME][EMAIL_ADDRESS][DOMAIN_NAME]"
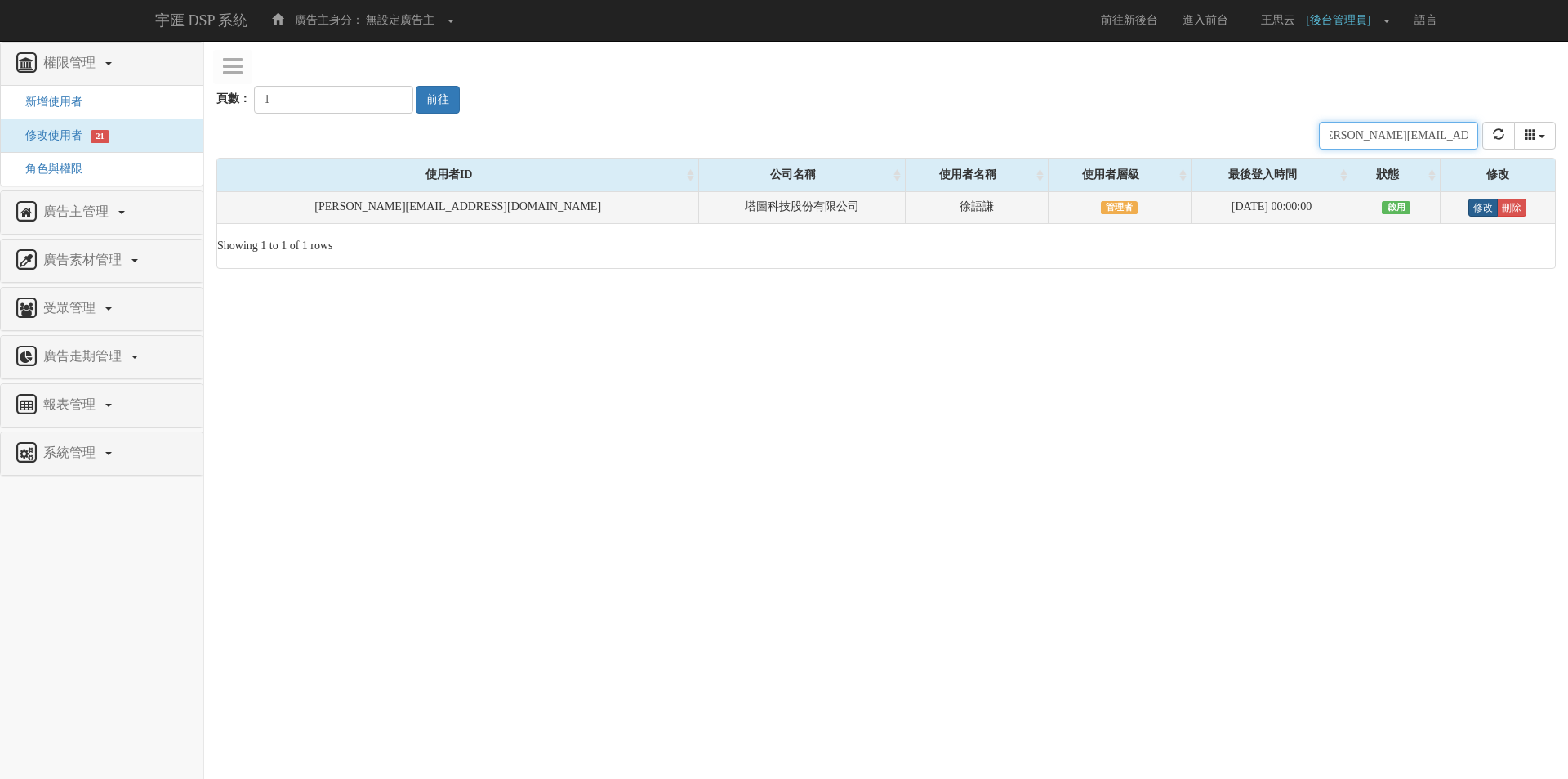
type input "[PERSON_NAME][EMAIL_ADDRESS][DOMAIN_NAME]"
click at [1469, 208] on link "修改" at bounding box center [1484, 208] width 30 height 18
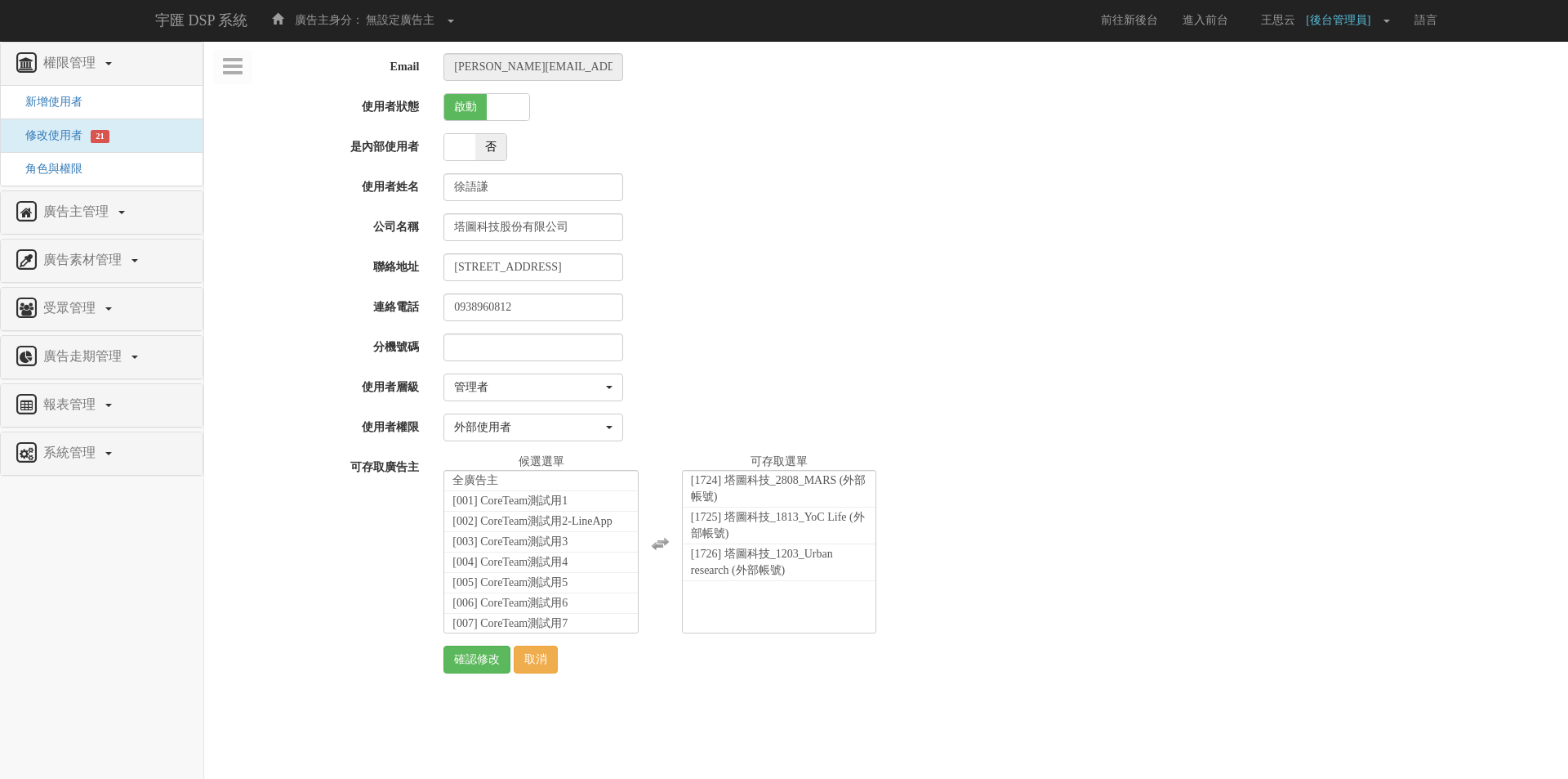
select select "Manager"
select select "69"
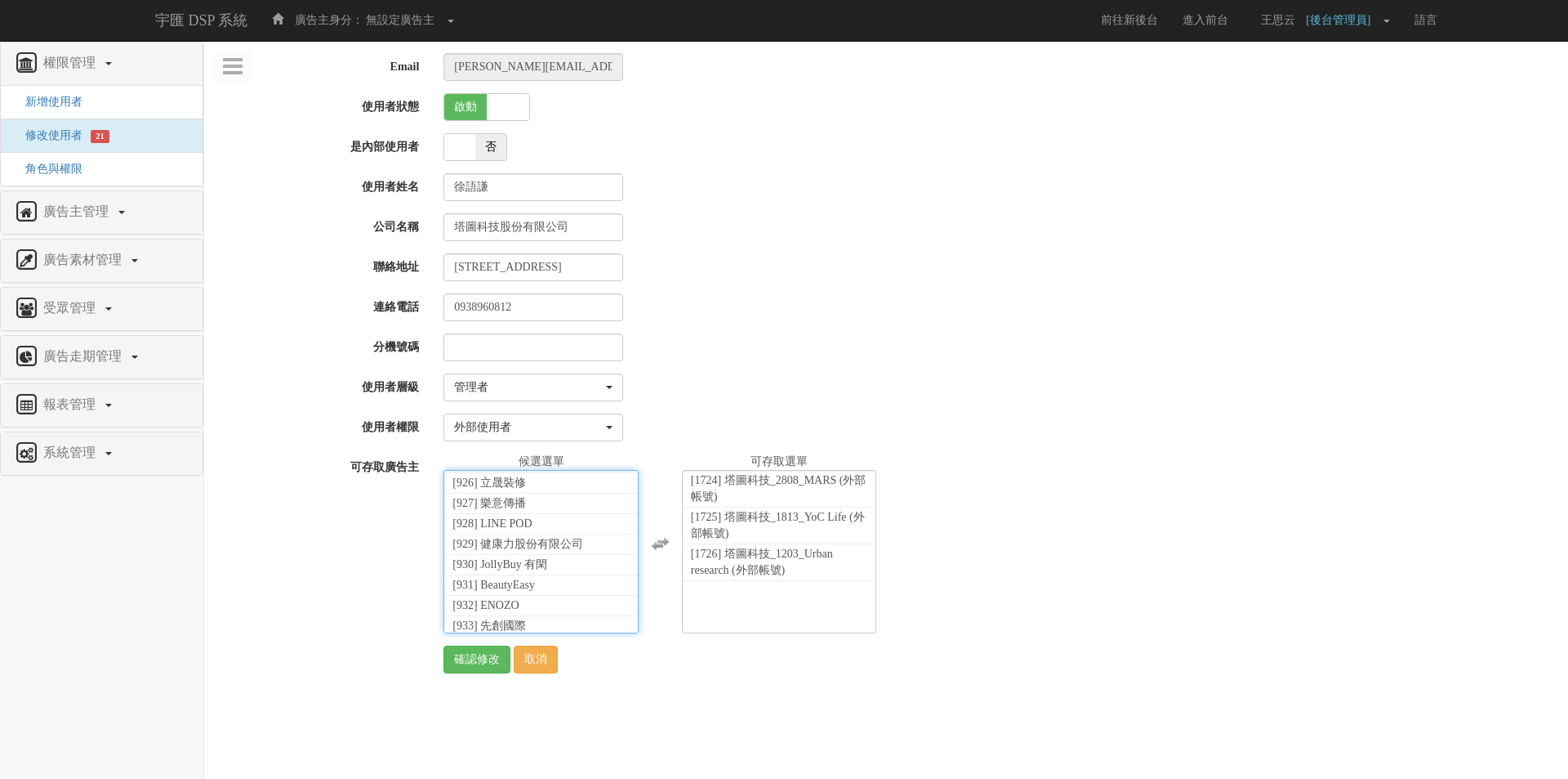
scroll to position [36426, 0]
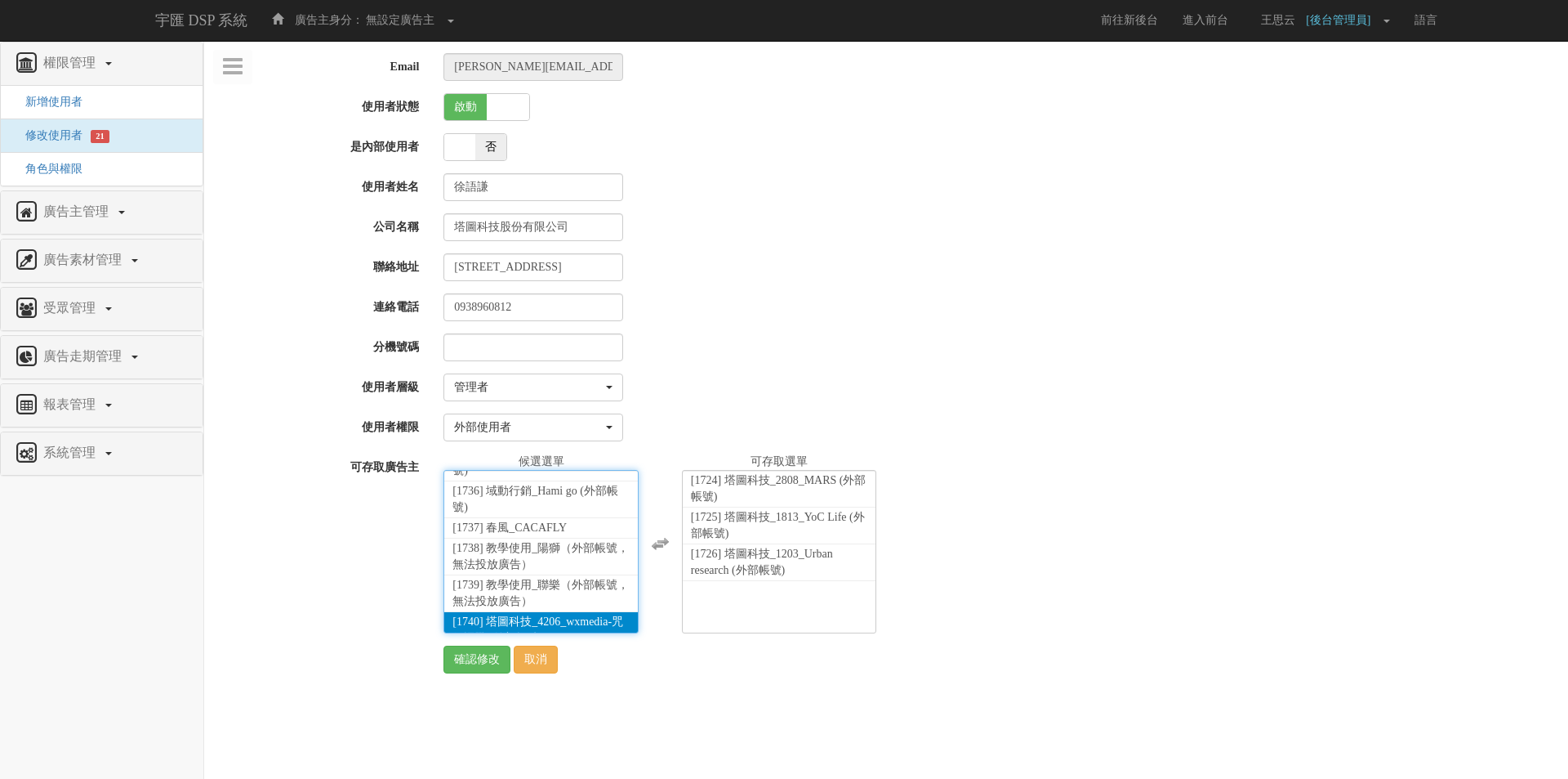
click at [550, 615] on span "[1740] 塔圖科技_4206_wxmedia-咒術迴戰 (外部帳號)" at bounding box center [537, 629] width 171 height 29
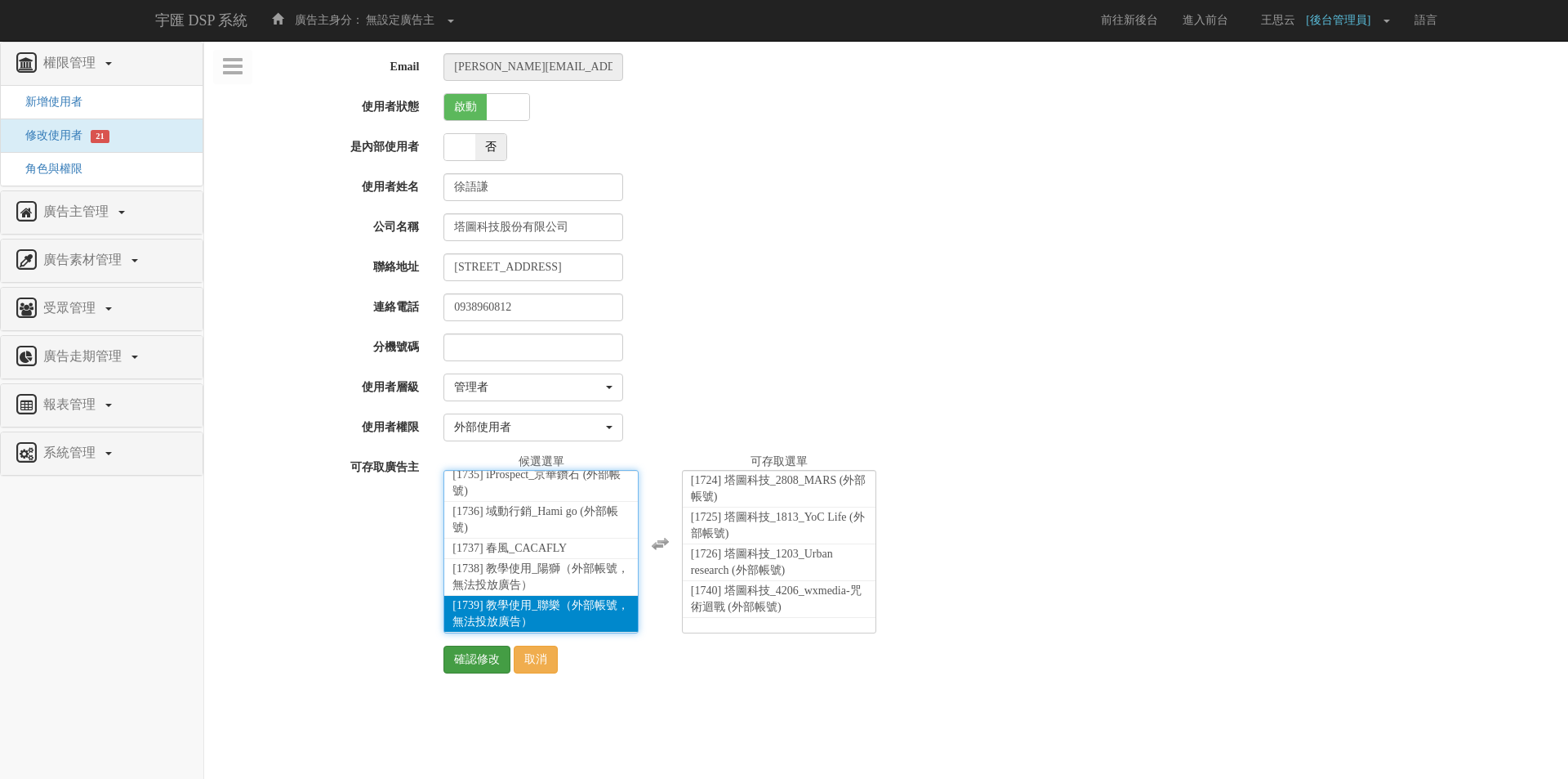
scroll to position [36372, 0]
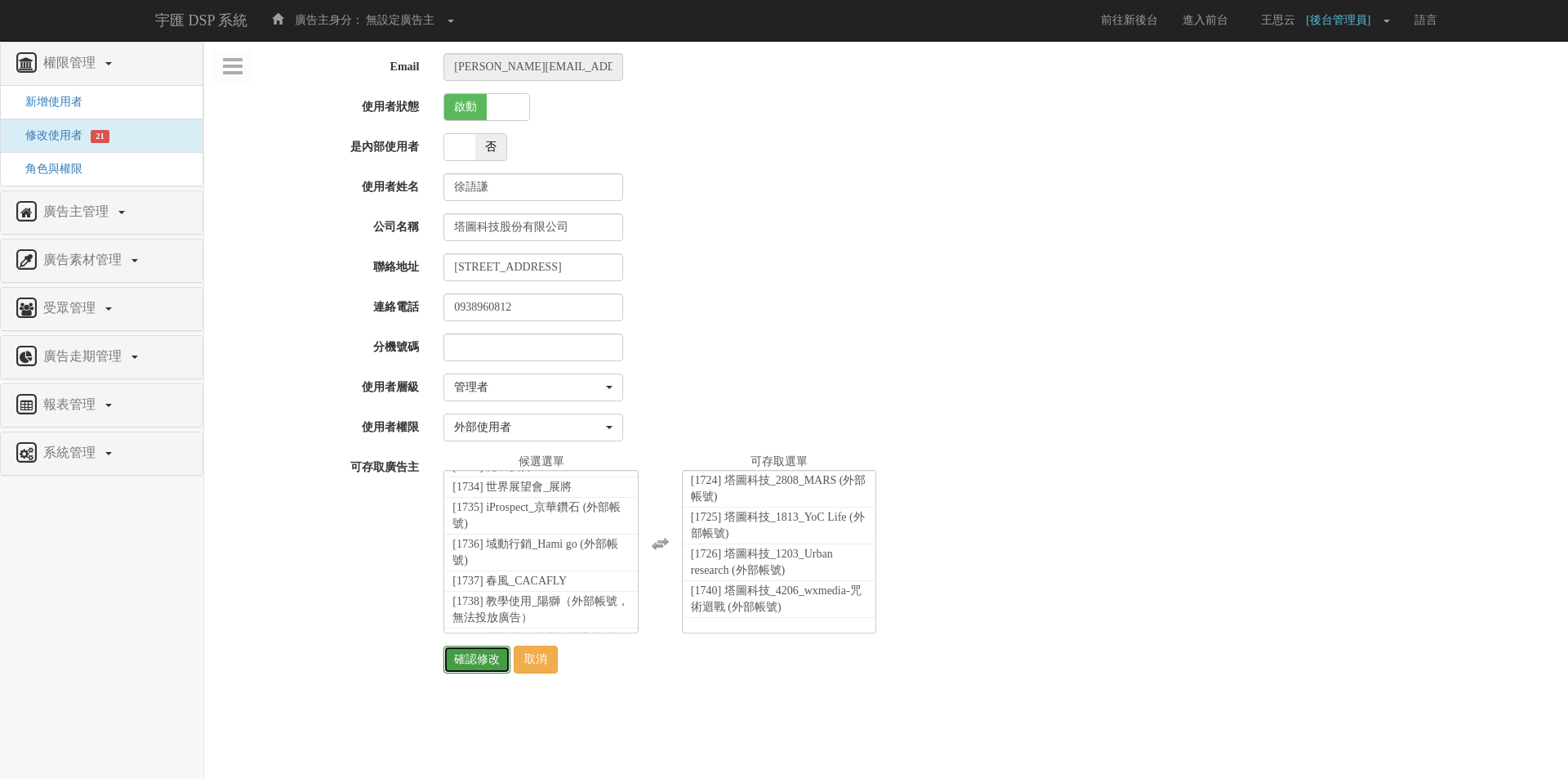
click at [469, 655] on input "確認修改" at bounding box center [477, 660] width 67 height 28
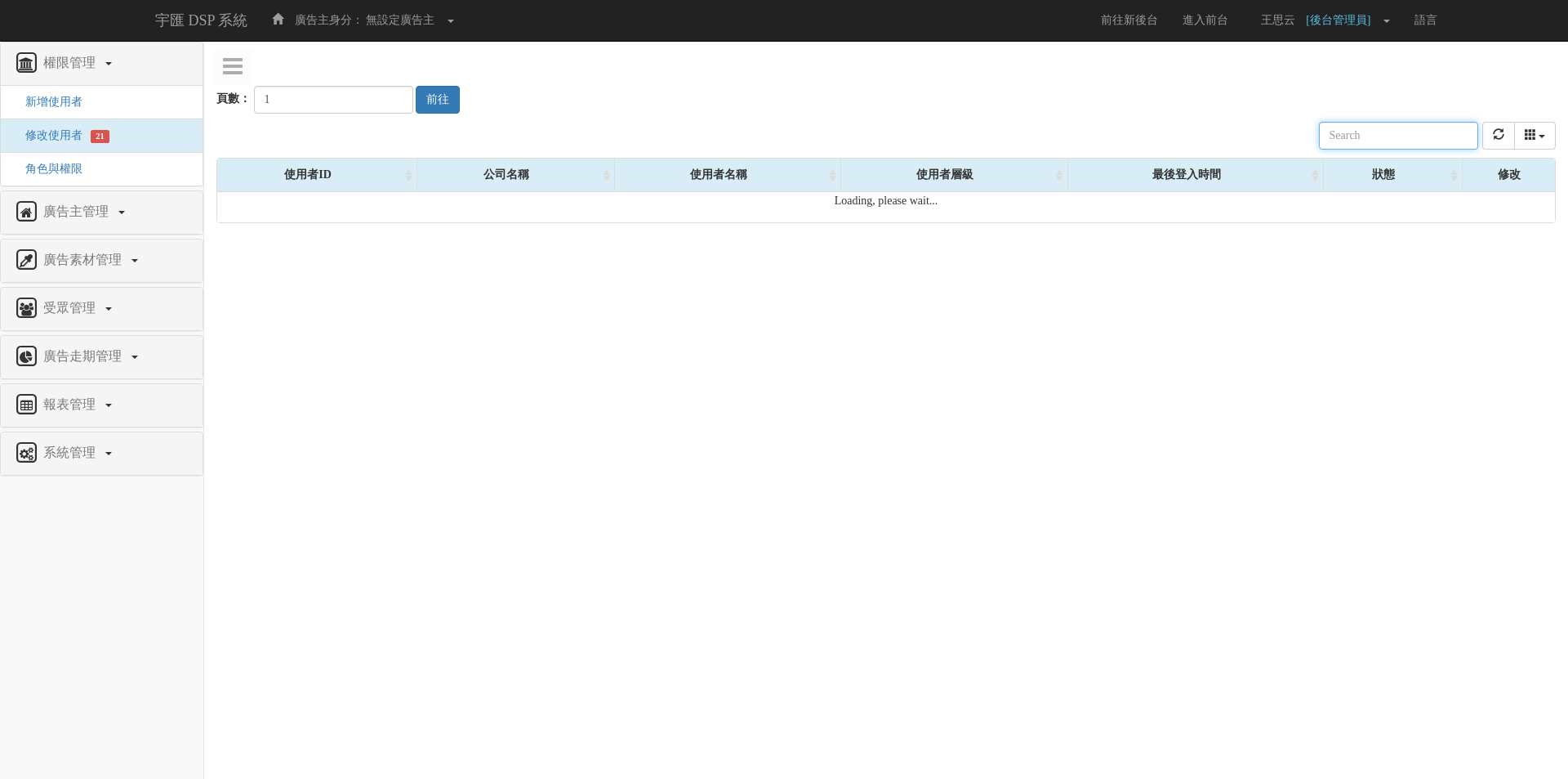
click at [1370, 134] on input "text" at bounding box center [1399, 136] width 160 height 28
paste input "[EMAIL_ADDRESS][DOMAIN_NAME]"
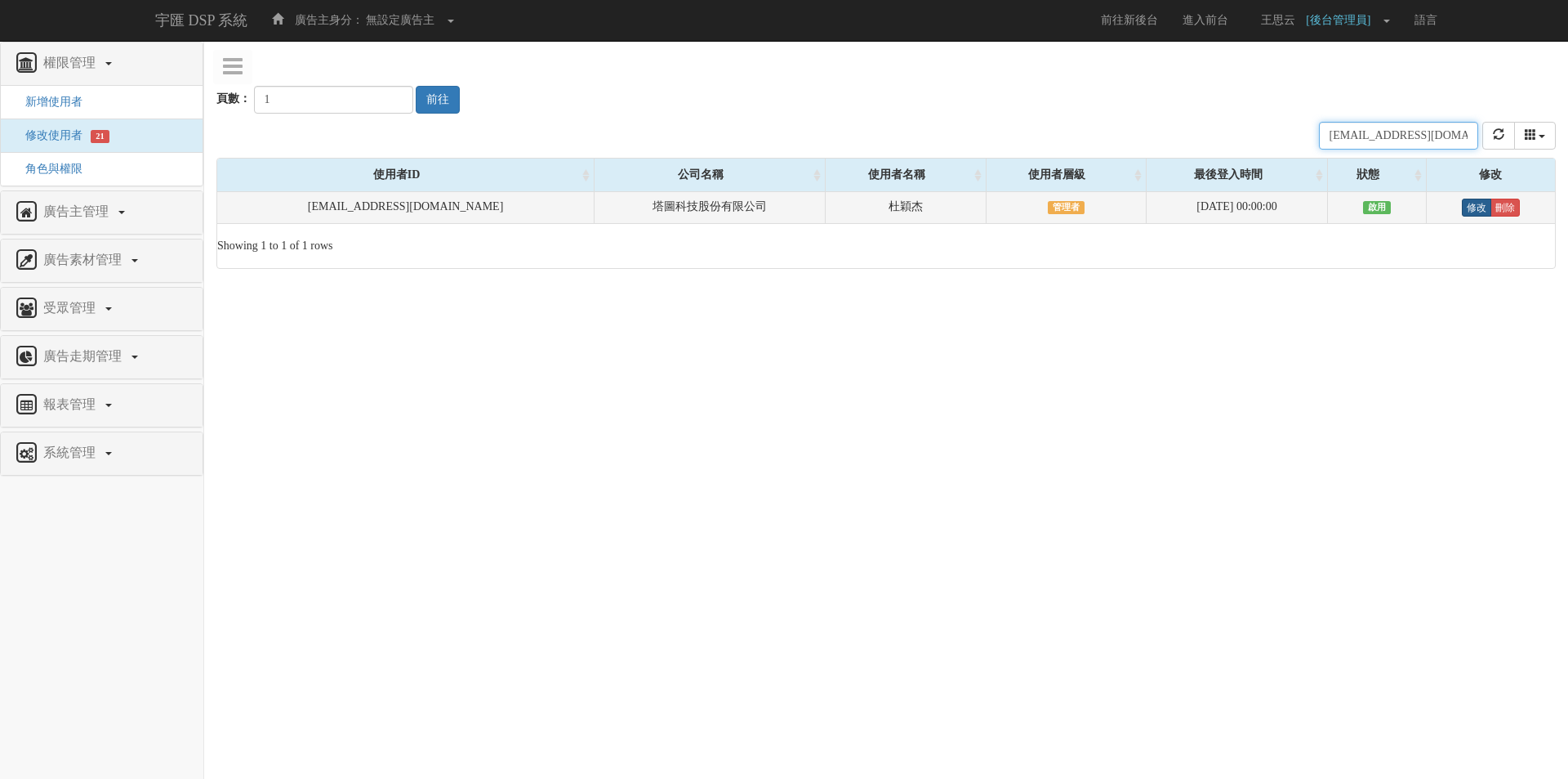
type input "[EMAIL_ADDRESS][DOMAIN_NAME]"
click at [1466, 214] on link "修改" at bounding box center [1477, 208] width 30 height 18
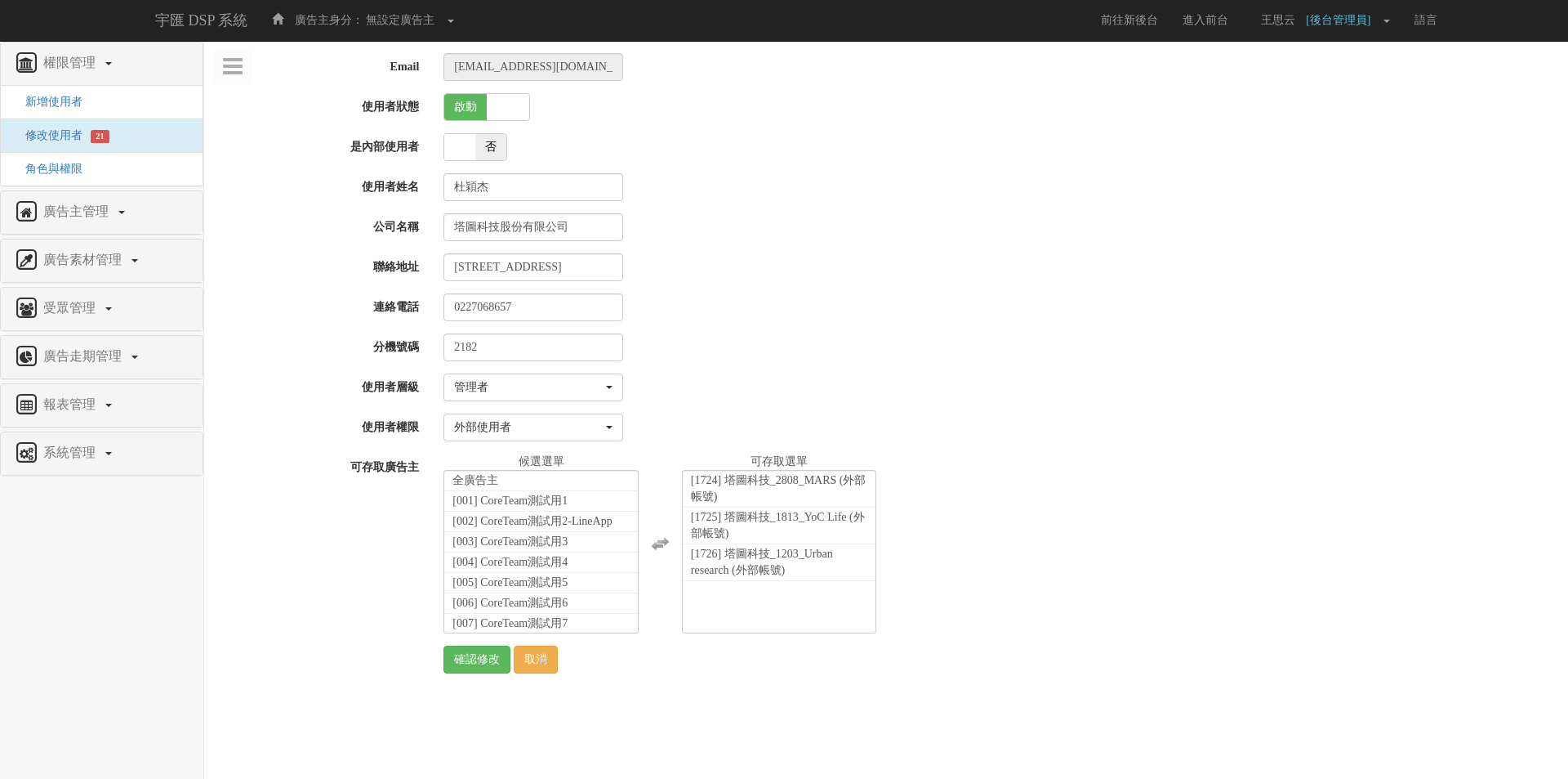
select select "Manager"
select select "69"
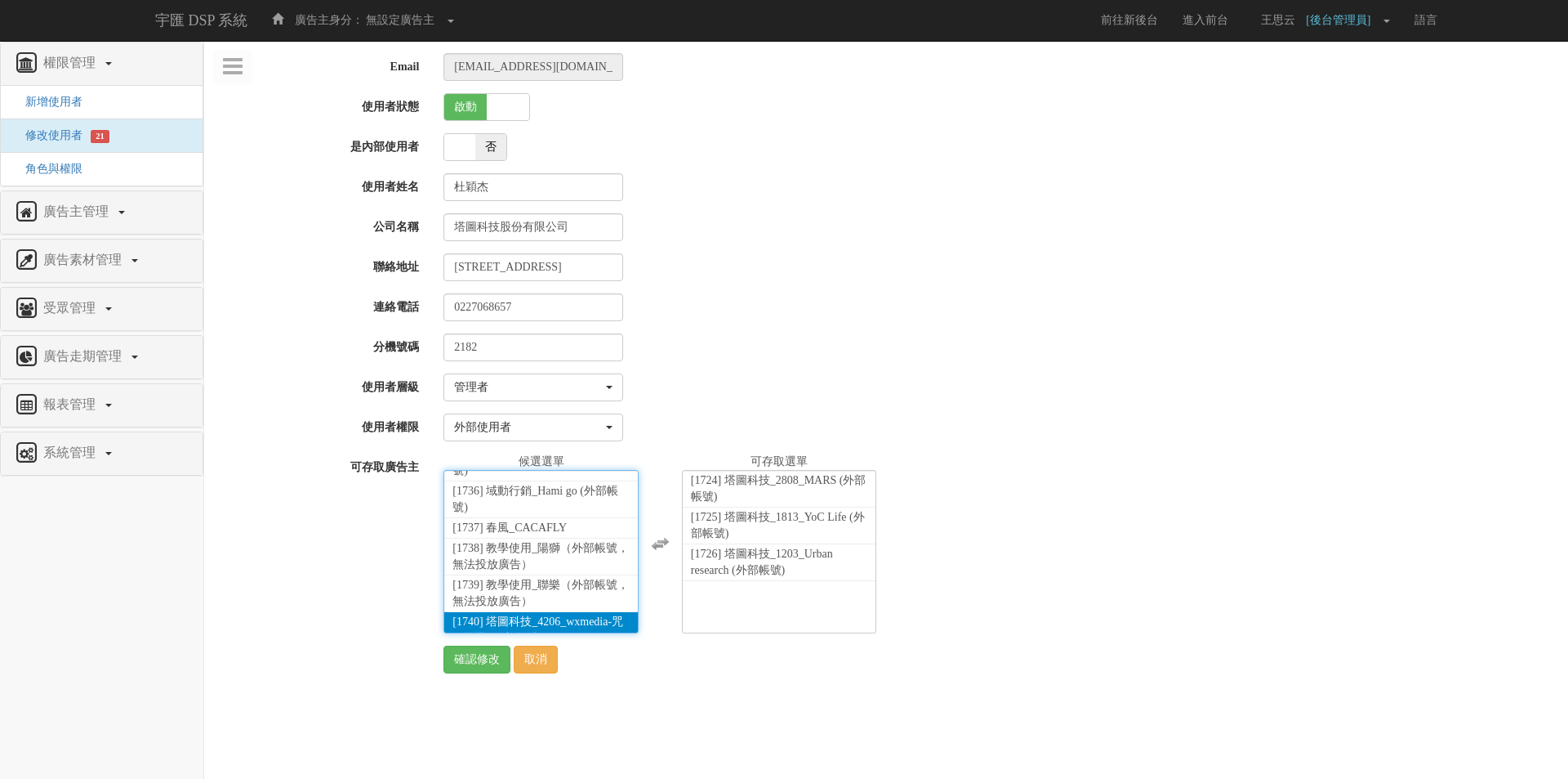
click at [537, 615] on span "[1740] 塔圖科技_4206_wxmedia-咒術迴戰 (外部帳號)" at bounding box center [537, 629] width 171 height 29
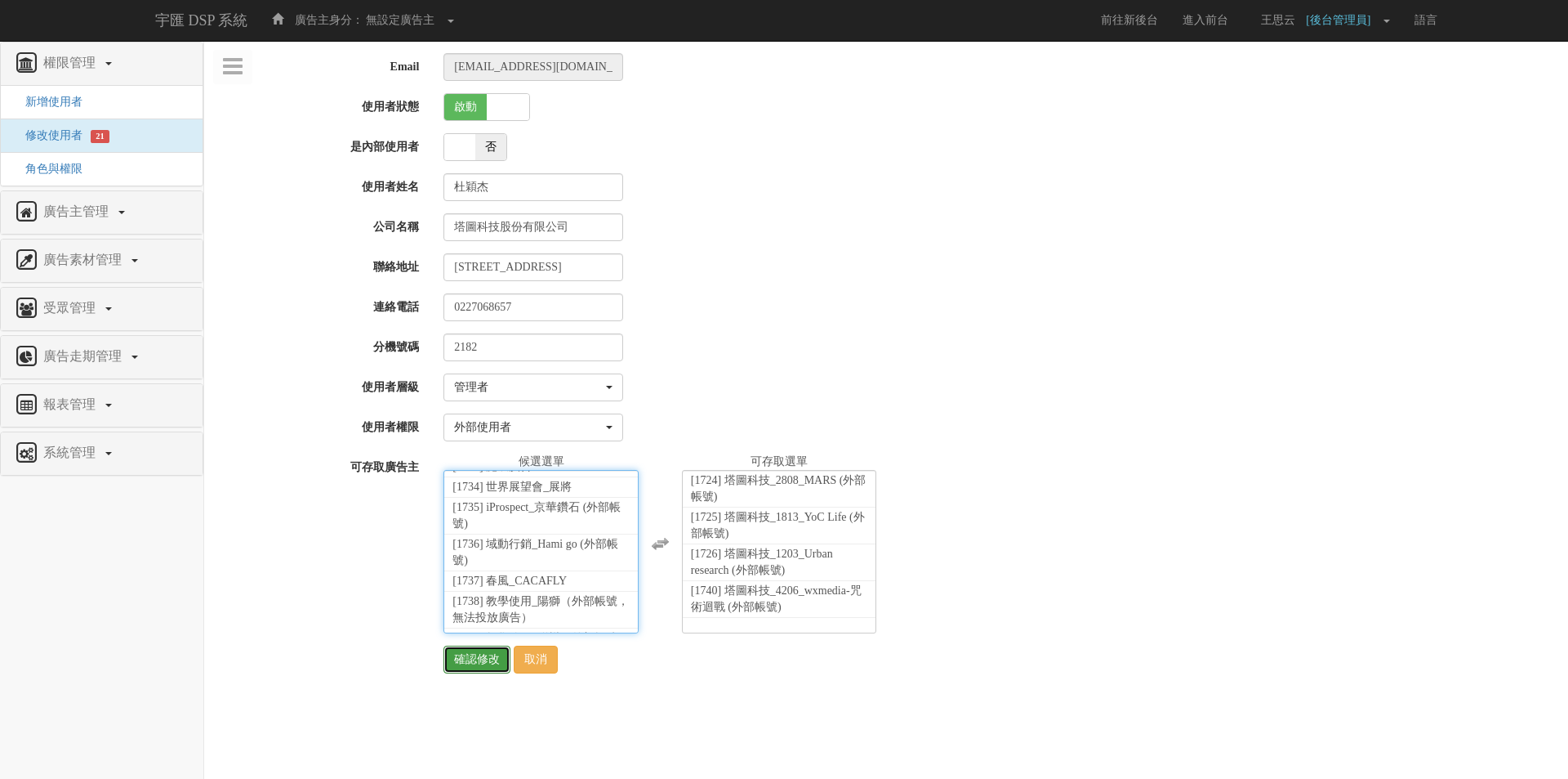
click at [478, 662] on input "確認修改" at bounding box center [477, 660] width 67 height 28
